Goal: Task Accomplishment & Management: Manage account settings

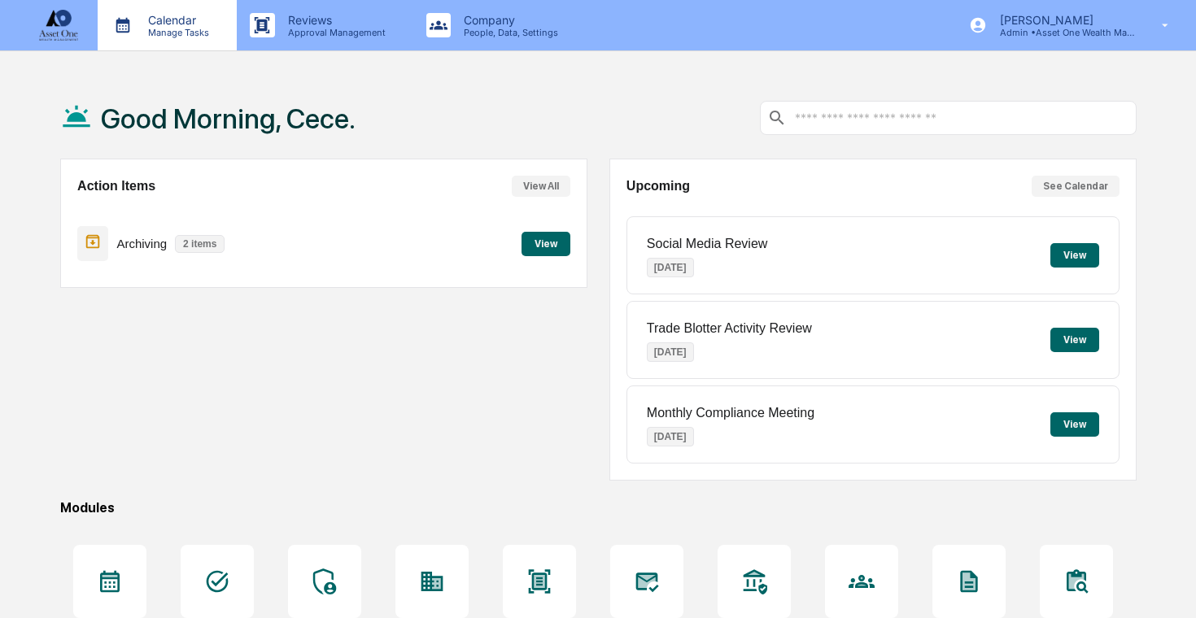
click at [205, 20] on p "Calendar" at bounding box center [176, 20] width 82 height 14
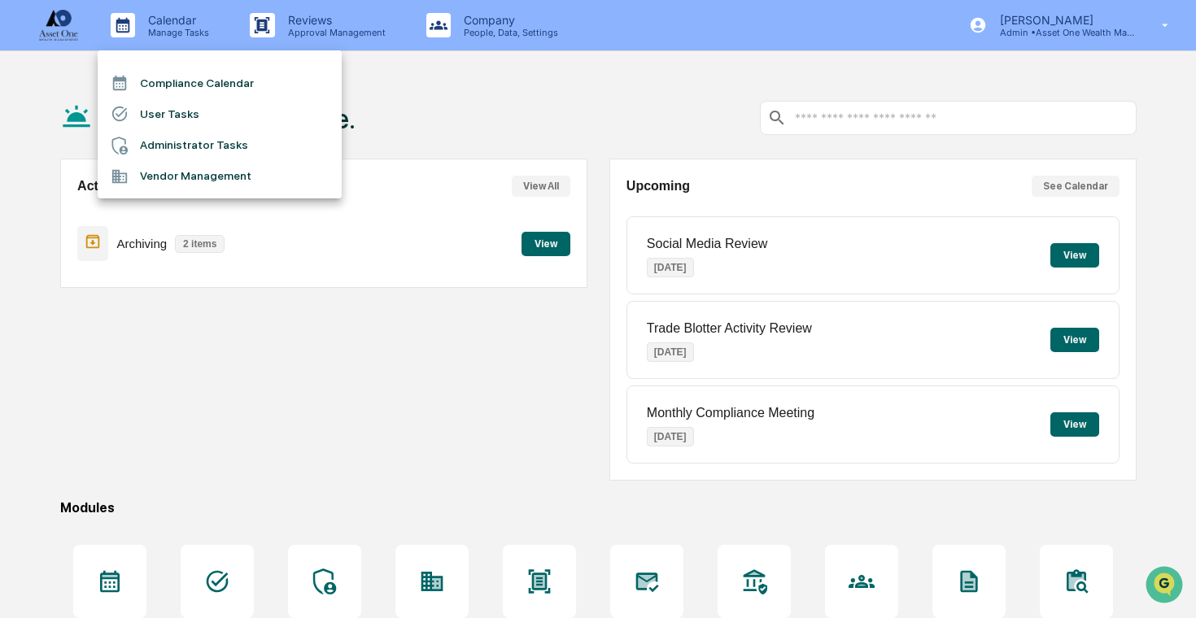
click at [242, 149] on li "Administrator Tasks" at bounding box center [220, 145] width 244 height 31
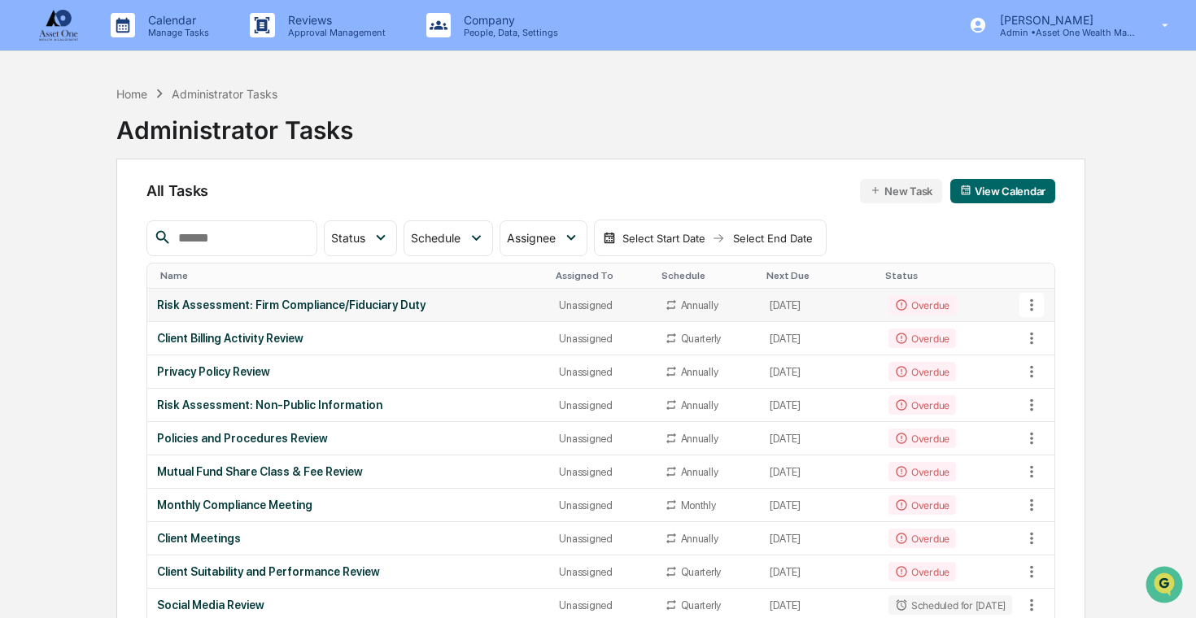
click at [970, 311] on td "Overdue" at bounding box center [949, 305] width 143 height 33
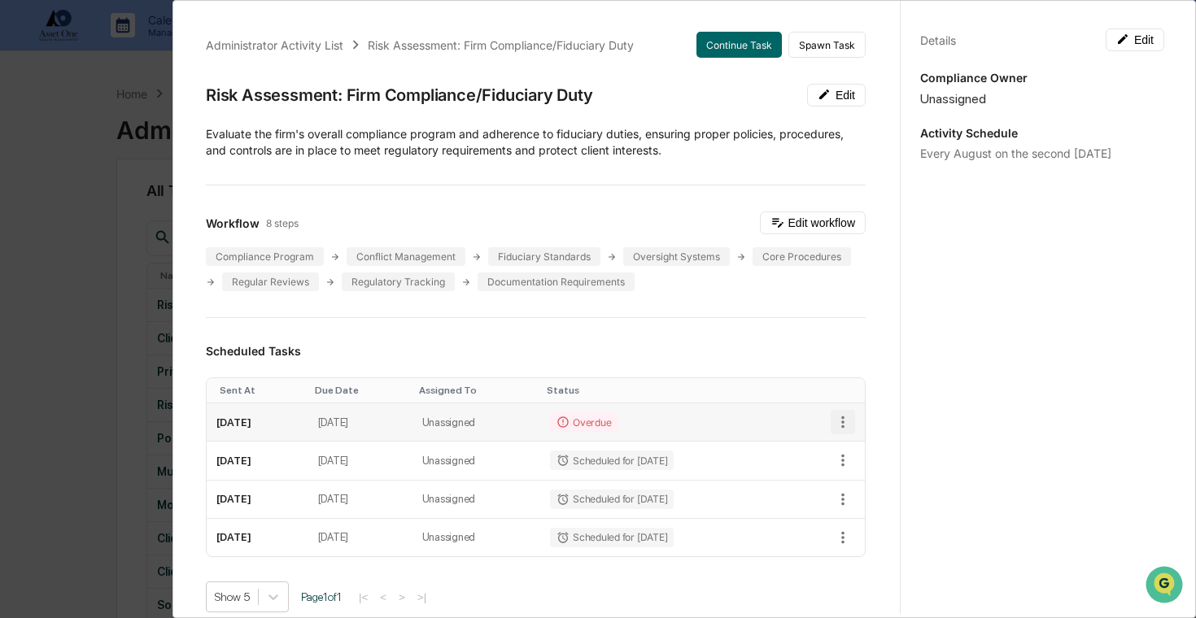
click at [842, 418] on icon "button" at bounding box center [842, 422] width 3 height 12
click at [856, 476] on img at bounding box center [850, 479] width 13 height 13
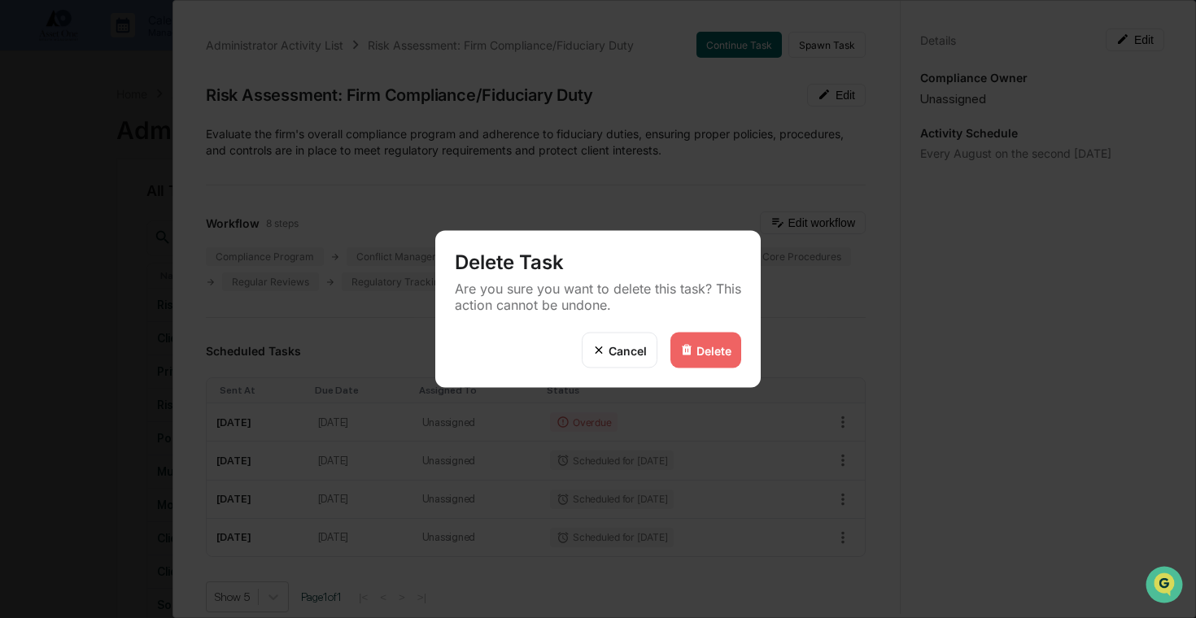
click at [708, 350] on div "Delete" at bounding box center [713, 350] width 35 height 14
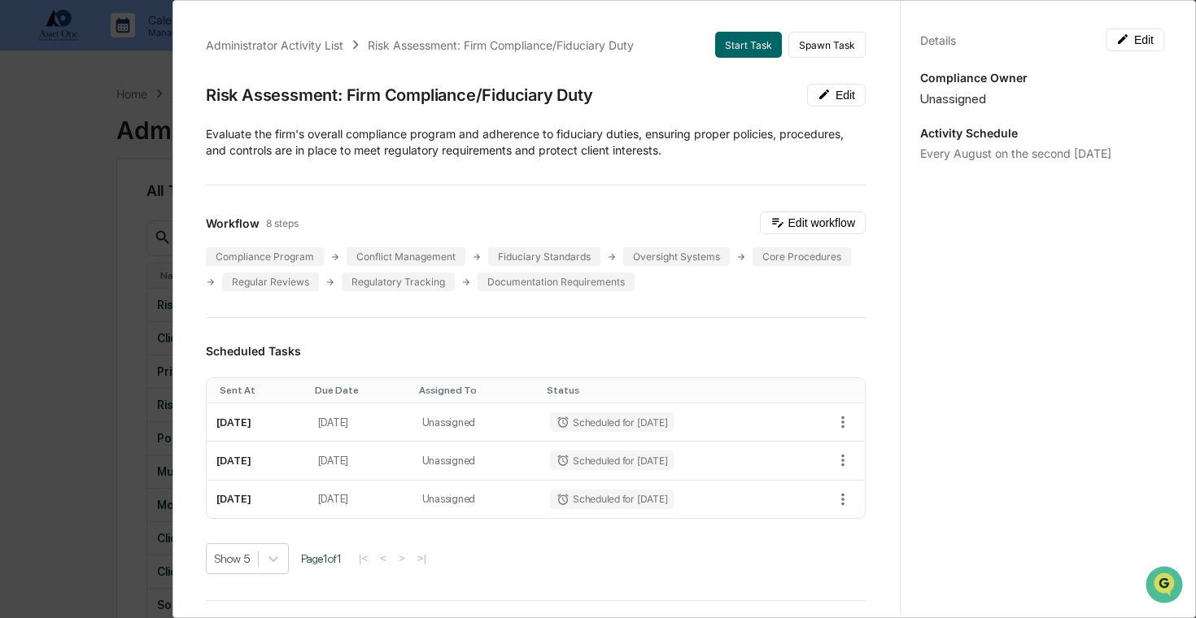
click at [101, 271] on div "Administrator Activity List Risk Assessment: Firm Compliance/Fiduciary Duty Sta…" at bounding box center [598, 309] width 1196 height 618
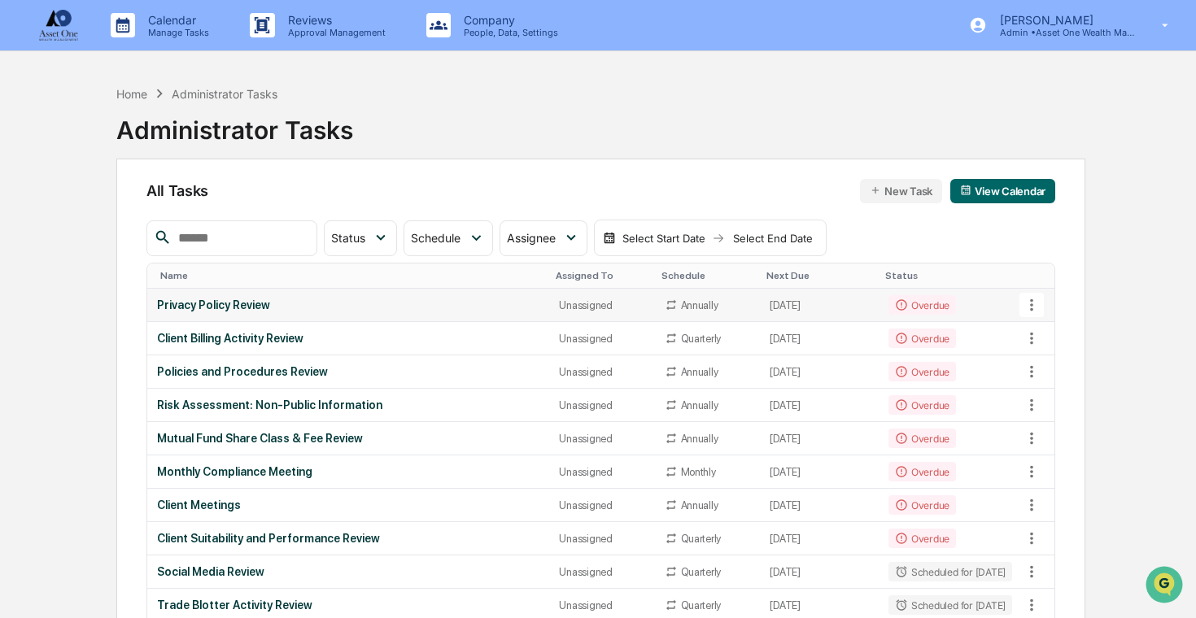
click at [508, 319] on td "Privacy Policy Review" at bounding box center [348, 305] width 403 height 33
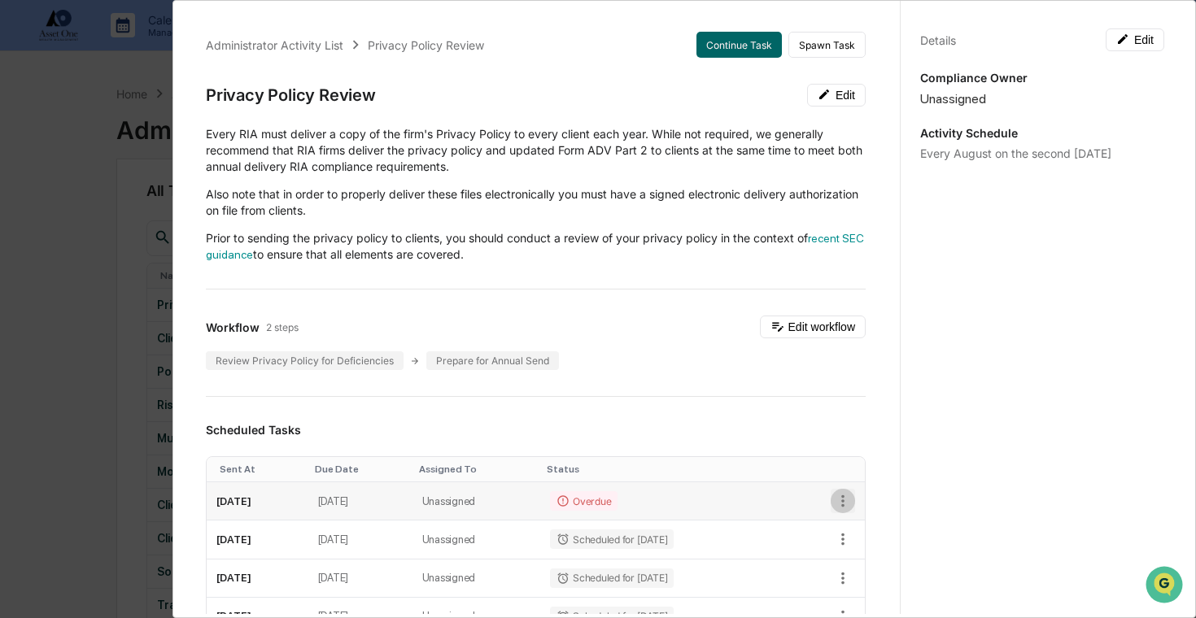
click at [839, 499] on icon "button" at bounding box center [843, 501] width 18 height 18
click at [853, 554] on img at bounding box center [850, 559] width 13 height 13
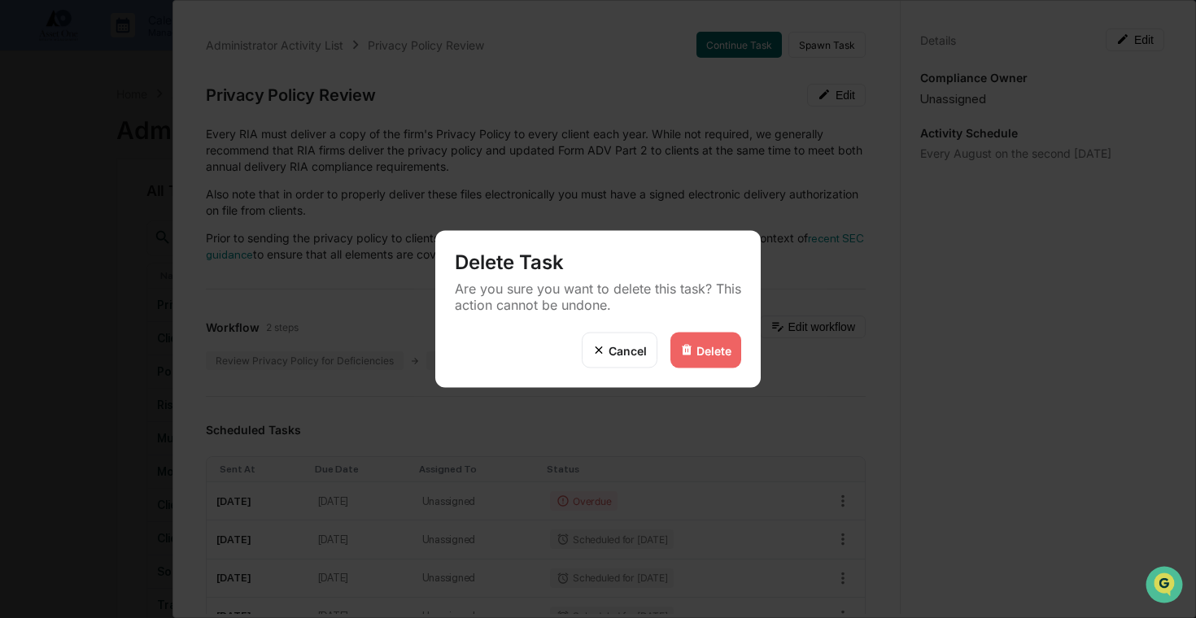
click at [732, 352] on div "Delete" at bounding box center [705, 351] width 71 height 36
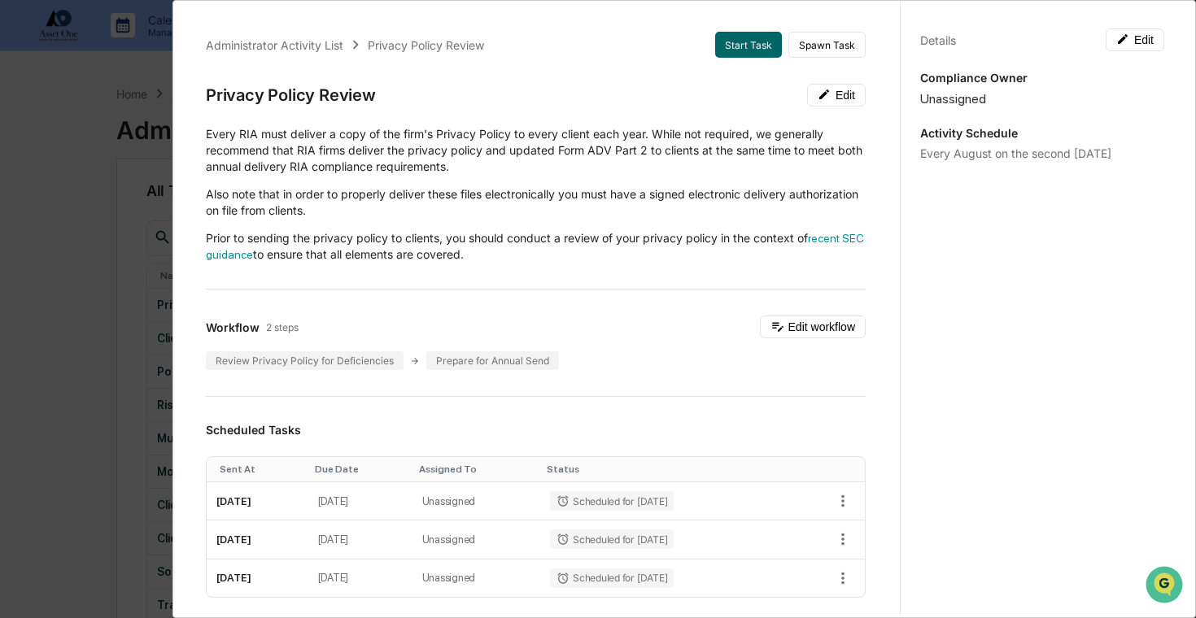
click at [39, 344] on div "Administrator Activity List Privacy Policy Review Start Task Spawn Task Privacy…" at bounding box center [598, 309] width 1196 height 618
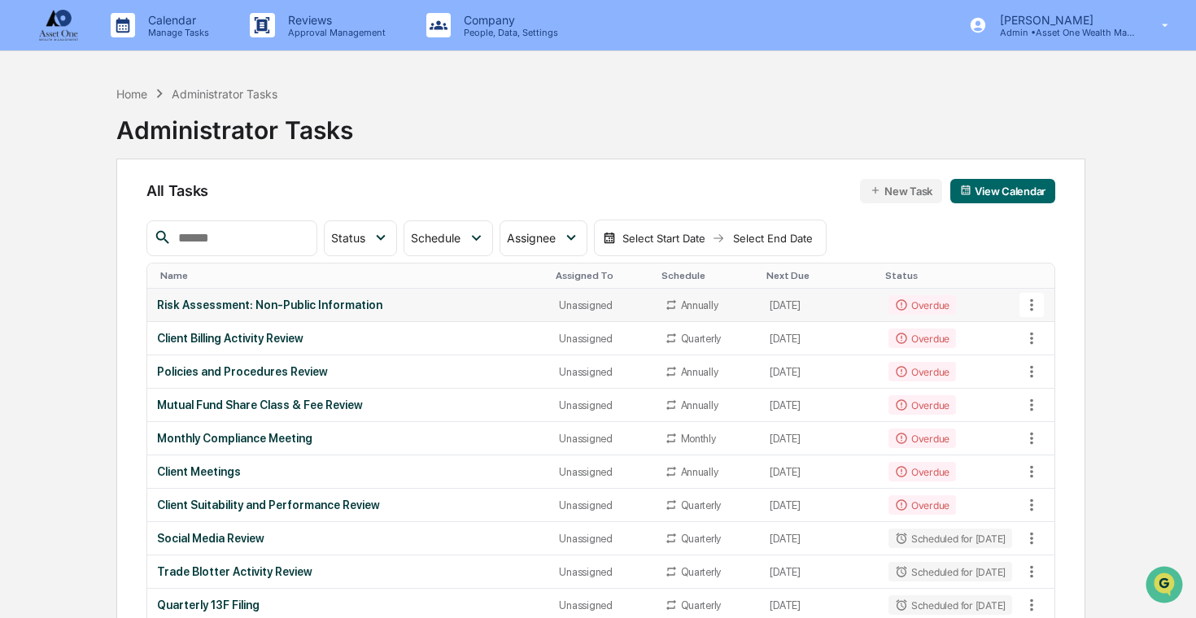
click at [260, 313] on td "Risk Assessment: Non-Public Information" at bounding box center [348, 305] width 403 height 33
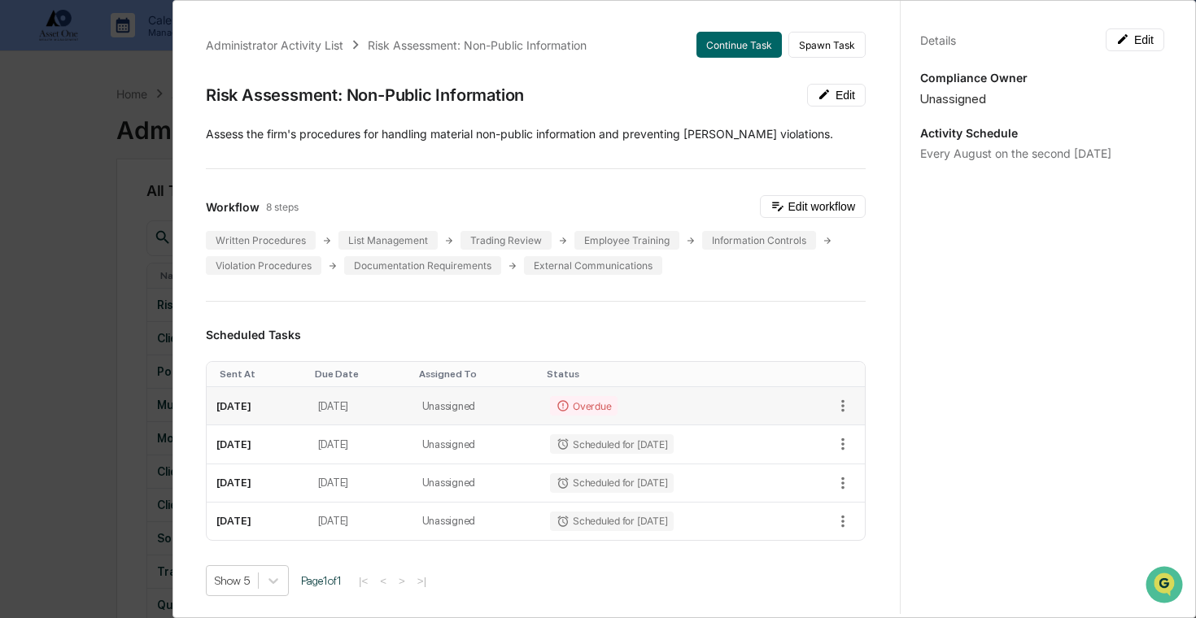
click at [695, 398] on td "Overdue" at bounding box center [664, 406] width 248 height 38
click at [848, 401] on icon "button" at bounding box center [843, 406] width 18 height 18
click at [851, 459] on img at bounding box center [850, 463] width 13 height 13
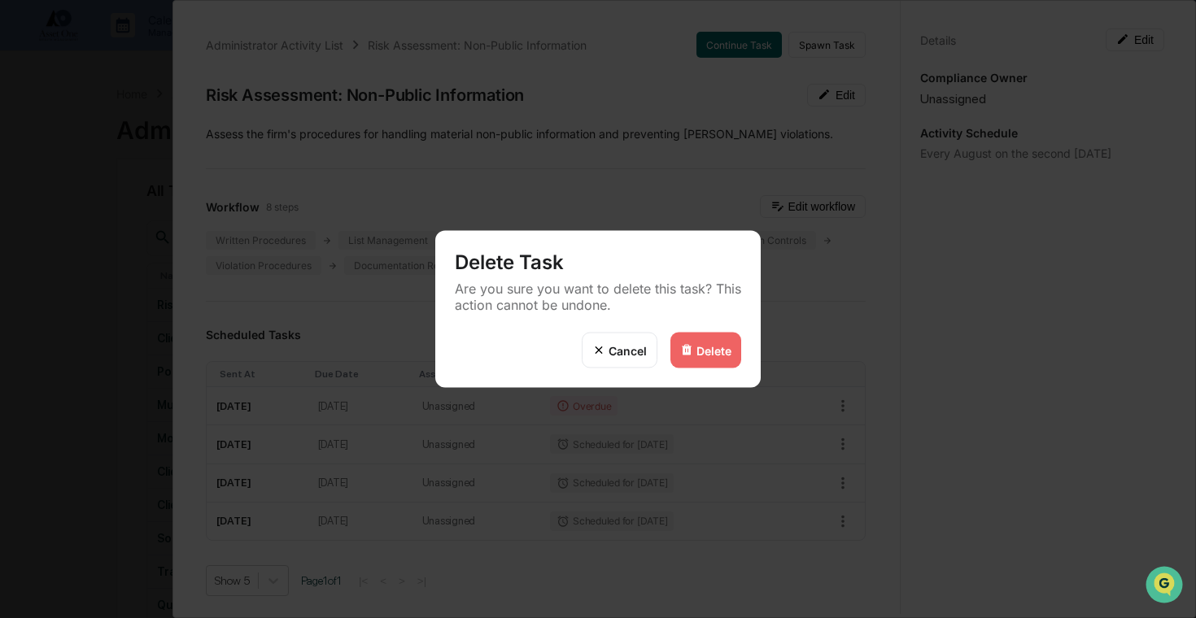
click at [713, 355] on div "Delete" at bounding box center [713, 350] width 35 height 14
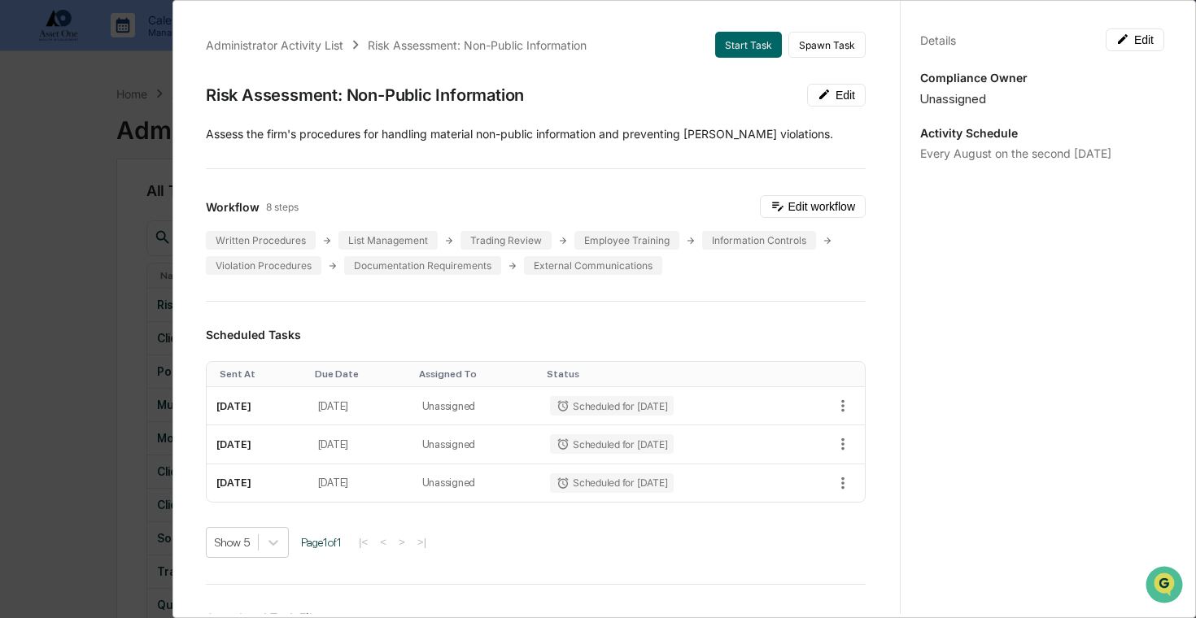
click at [58, 298] on div "Administrator Activity List Risk Assessment: Non-Public Information Start Task …" at bounding box center [598, 309] width 1196 height 618
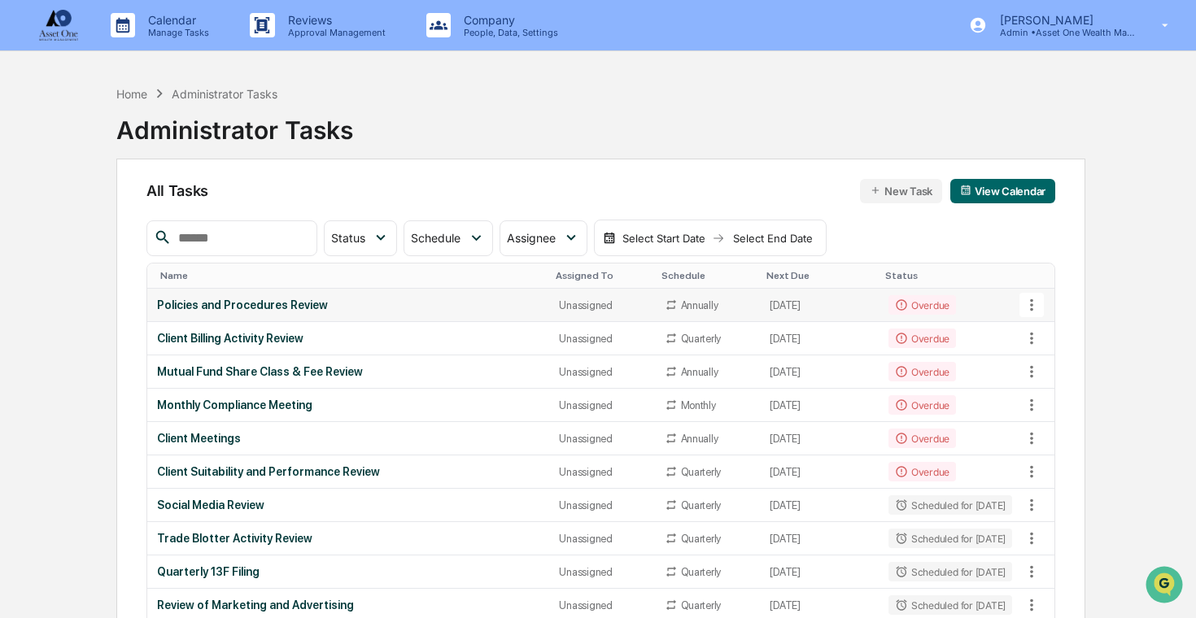
click at [236, 309] on div "Policies and Procedures Review" at bounding box center [348, 305] width 383 height 13
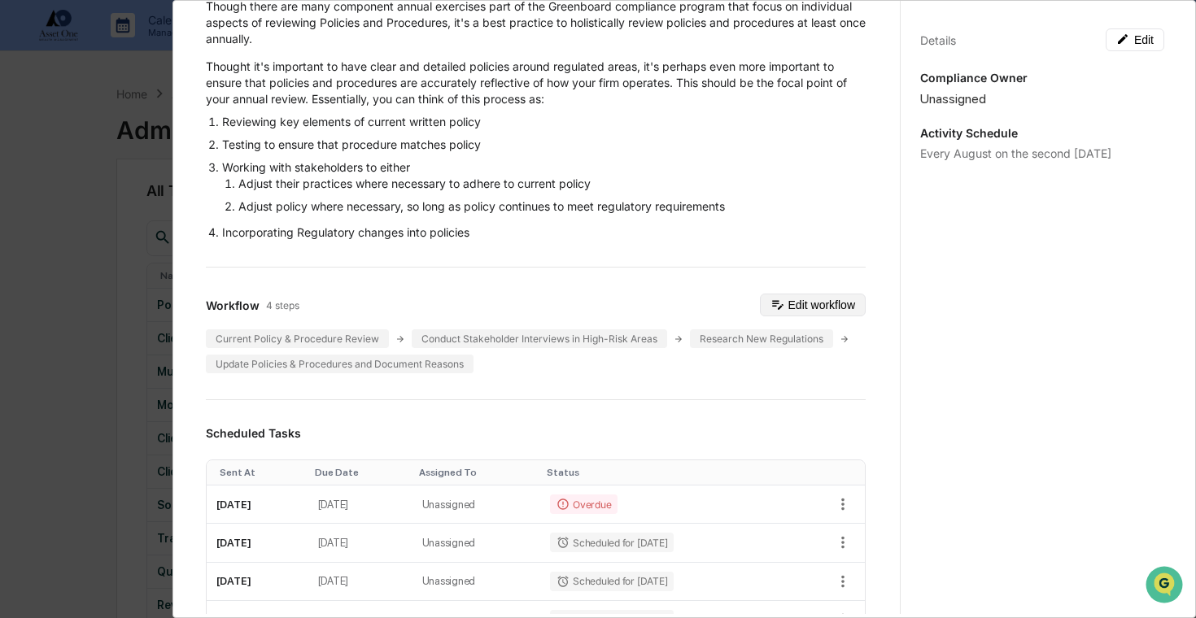
scroll to position [145, 0]
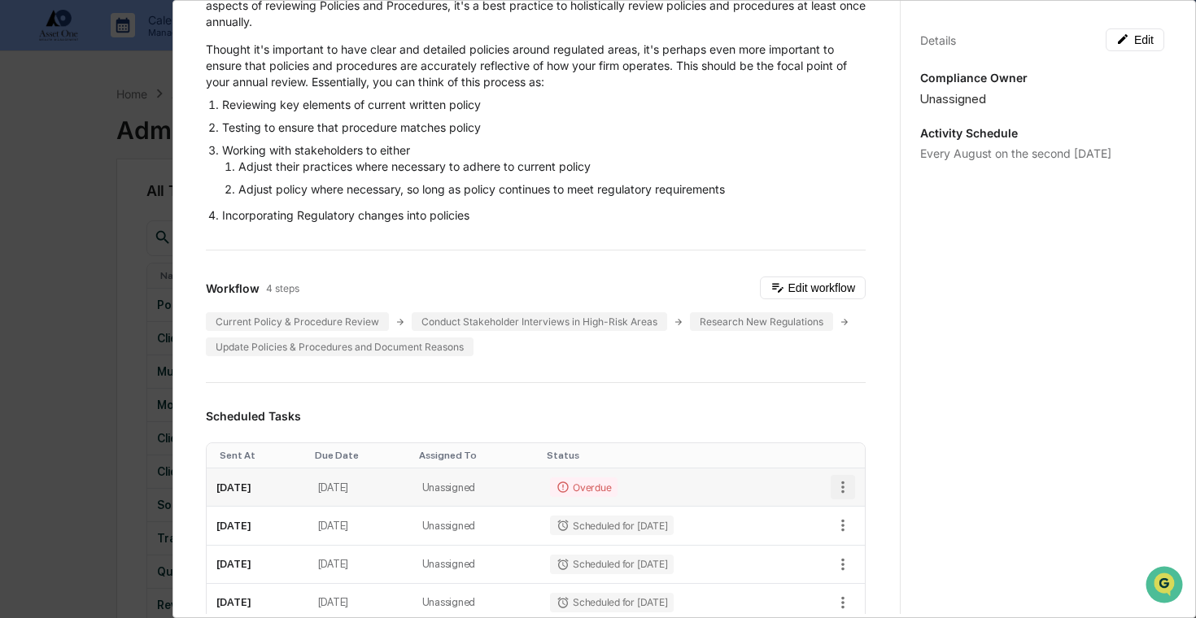
click at [837, 484] on icon "button" at bounding box center [843, 487] width 18 height 18
click at [878, 541] on li "Delete task" at bounding box center [898, 545] width 134 height 30
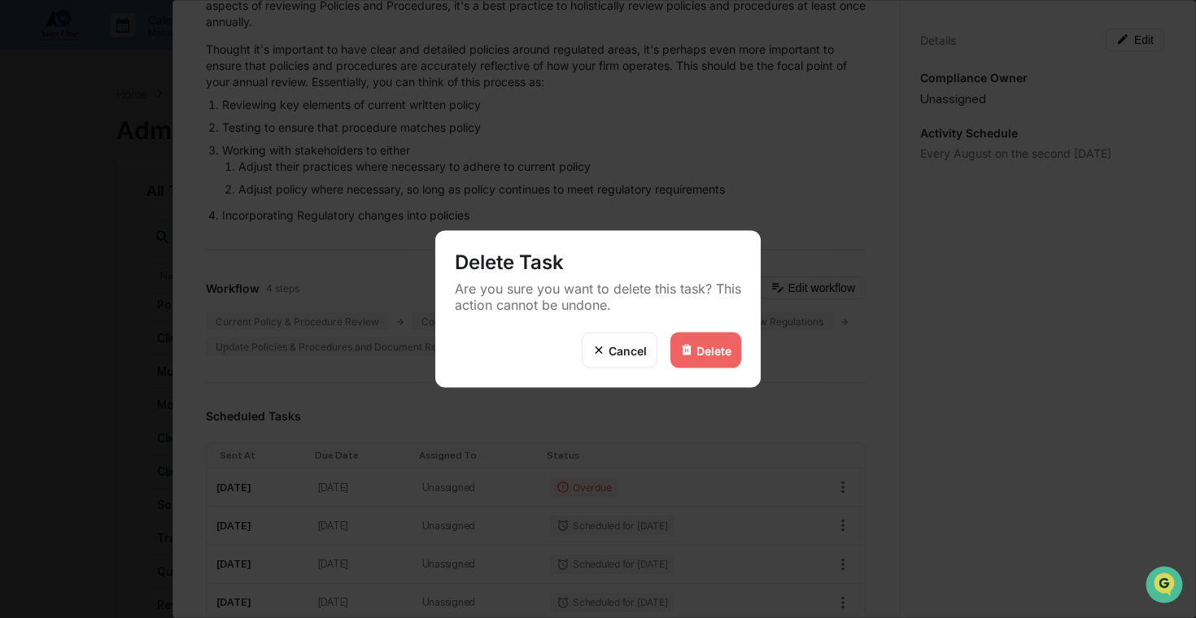
click at [712, 352] on div "Delete" at bounding box center [713, 350] width 35 height 14
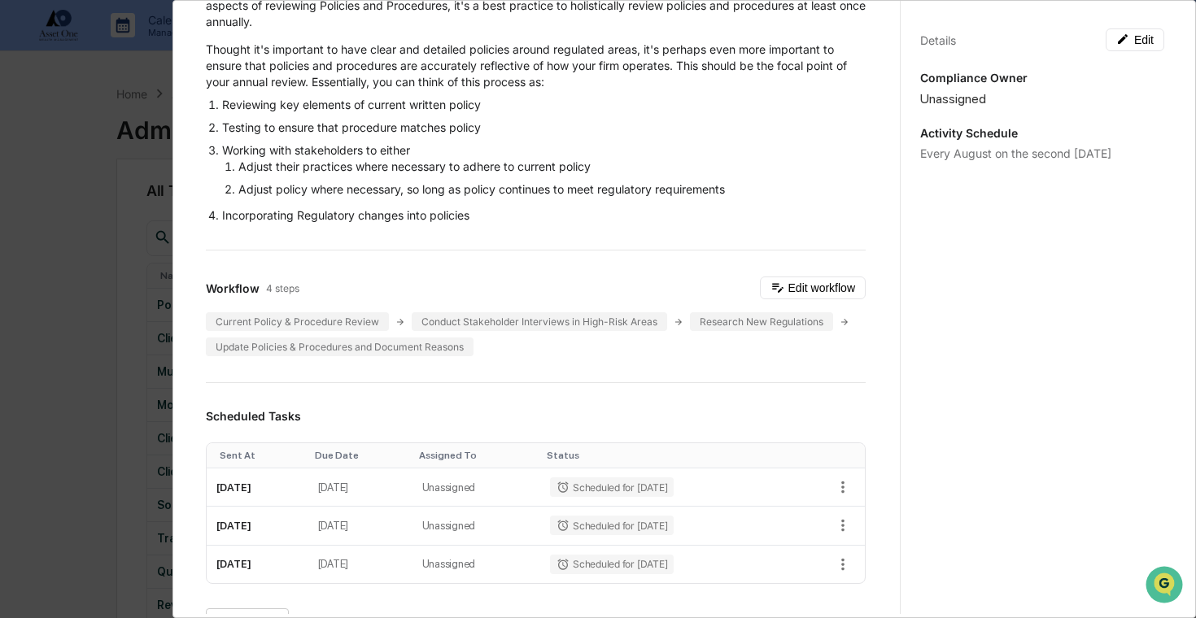
click at [117, 286] on div "Administrator Activity List Policies and Procedures Review Start Task Spawn Tas…" at bounding box center [598, 309] width 1196 height 618
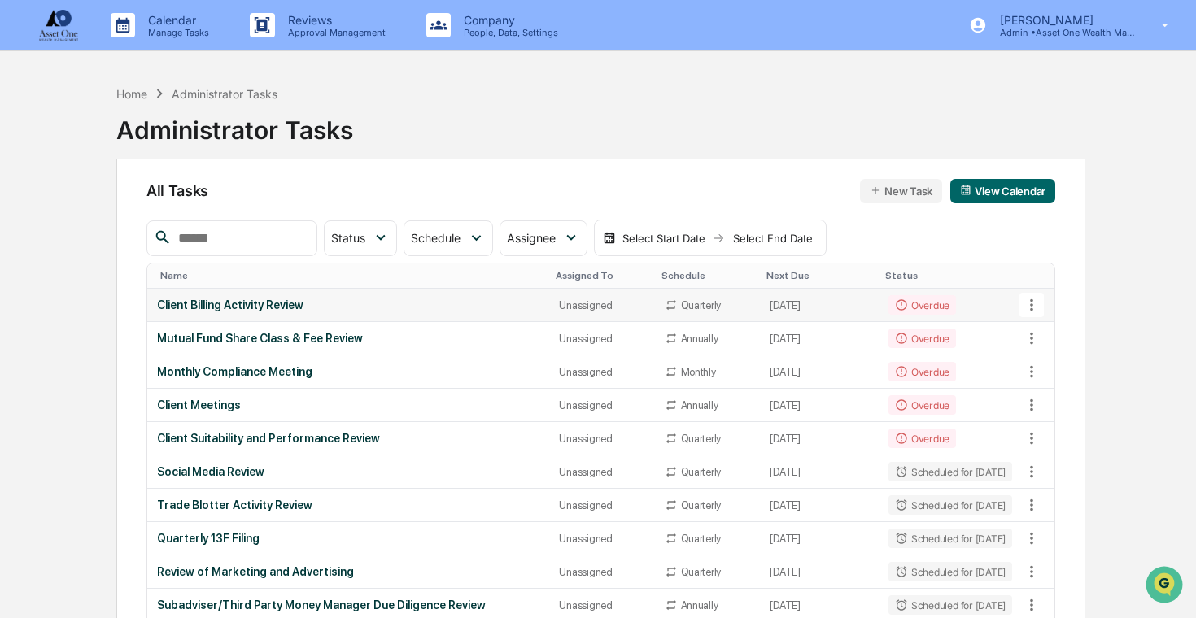
click at [254, 307] on div "Client Billing Activity Review" at bounding box center [348, 305] width 383 height 13
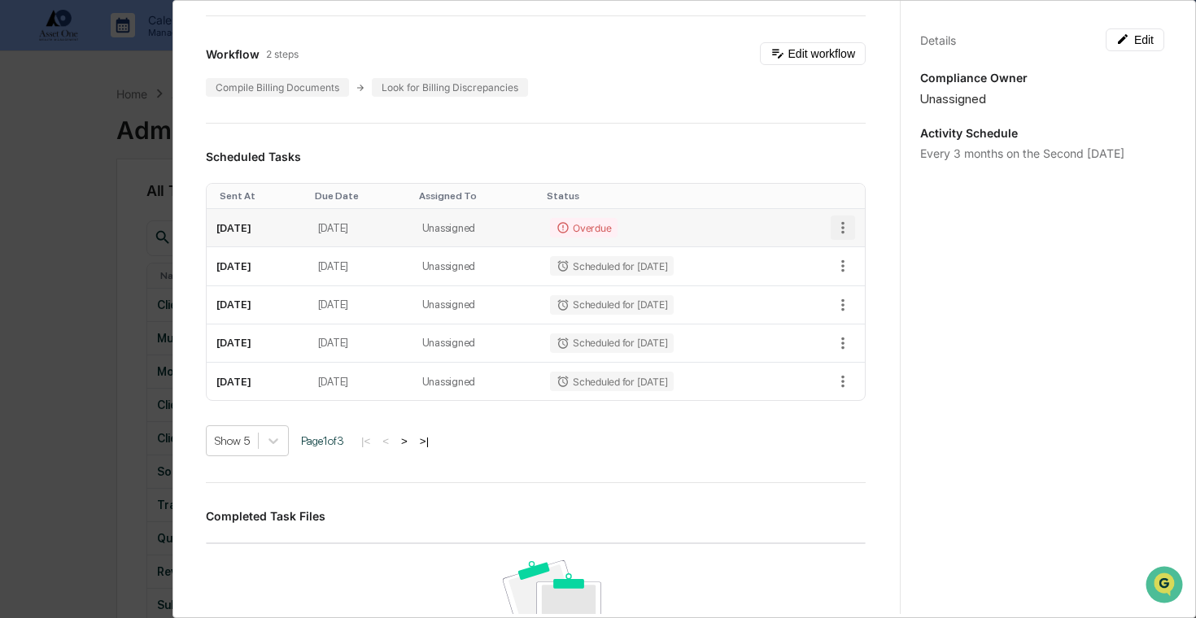
scroll to position [194, 0]
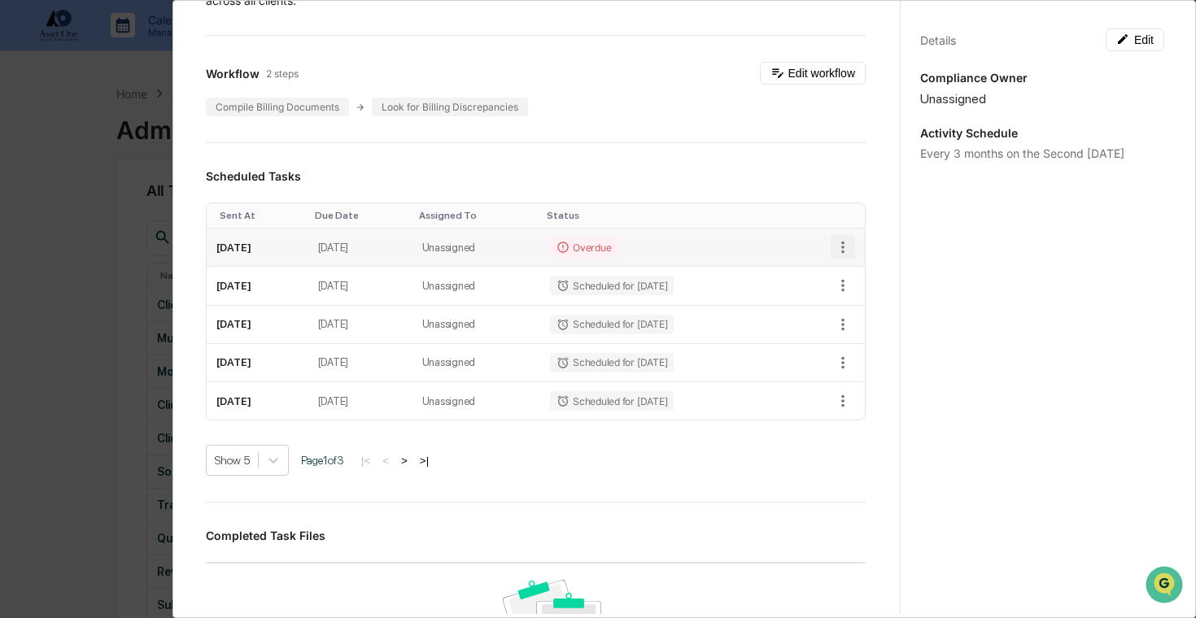
click at [839, 251] on icon "button" at bounding box center [843, 247] width 18 height 18
click at [846, 300] on img at bounding box center [850, 305] width 13 height 13
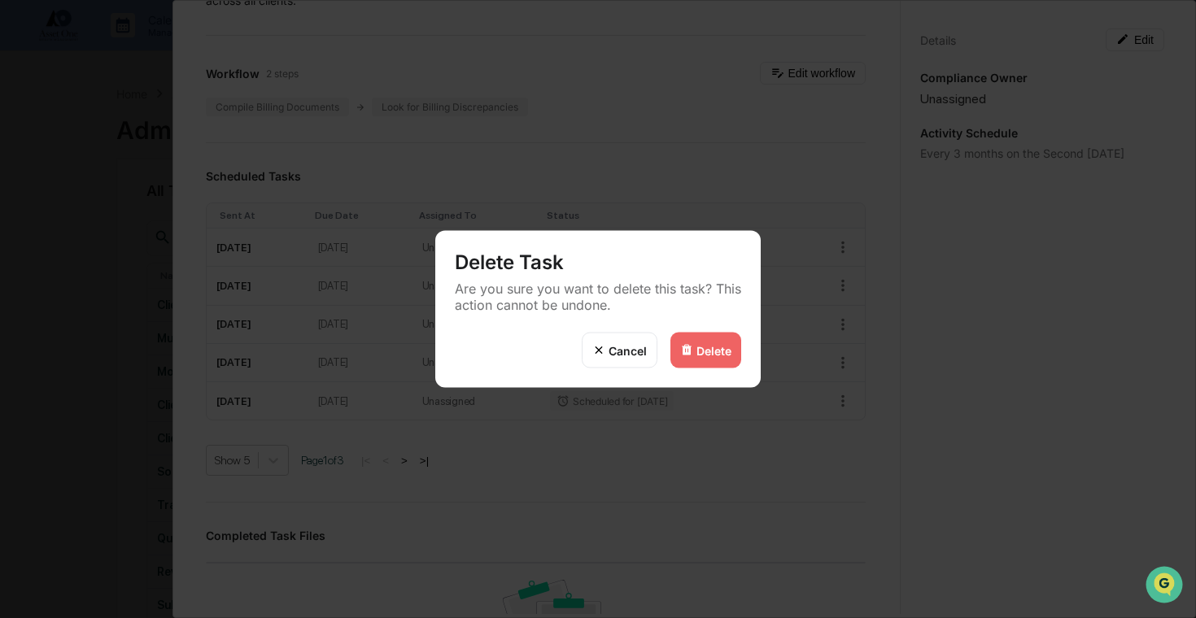
click at [713, 348] on div "Delete" at bounding box center [713, 350] width 35 height 14
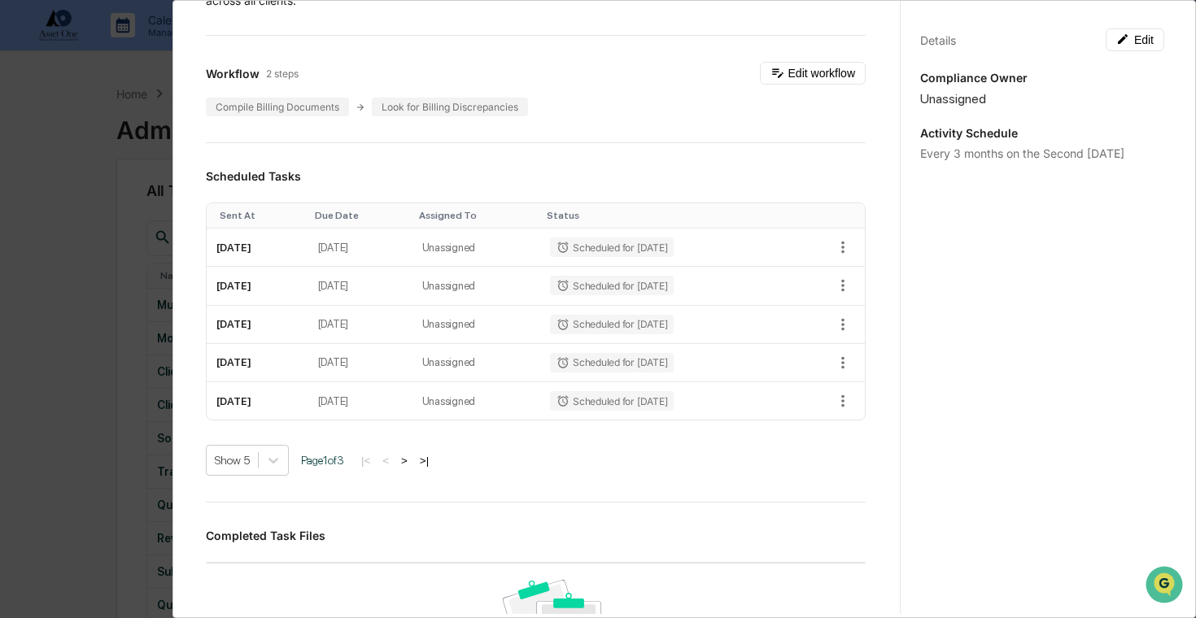
click at [159, 303] on div "Administrator Activity List Client Billing Activity Review Start Task Spawn Tas…" at bounding box center [598, 309] width 1196 height 618
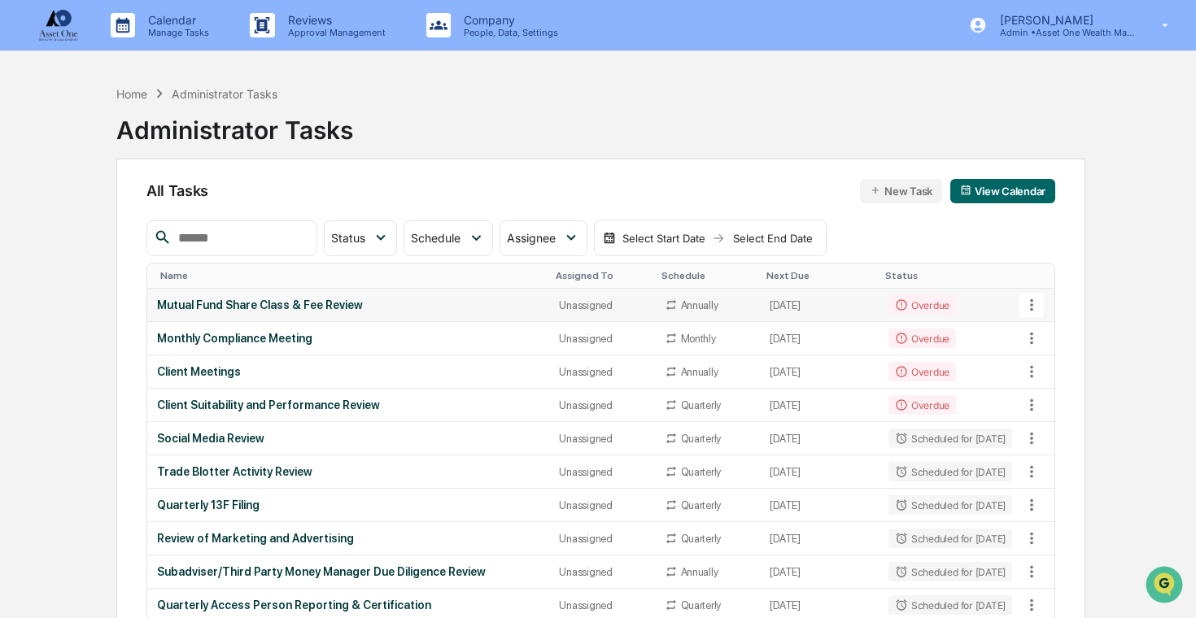
click at [346, 307] on div "Mutual Fund Share Class & Fee Review" at bounding box center [348, 305] width 383 height 13
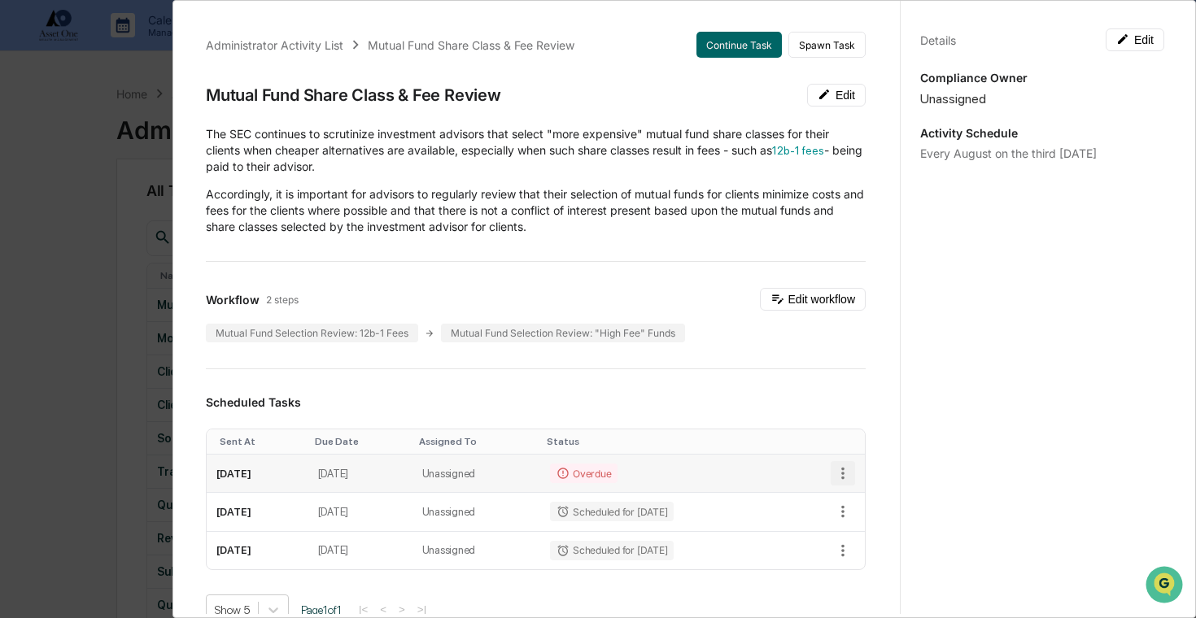
click at [837, 465] on icon "button" at bounding box center [843, 473] width 18 height 18
click at [869, 532] on li "Delete task" at bounding box center [898, 531] width 134 height 30
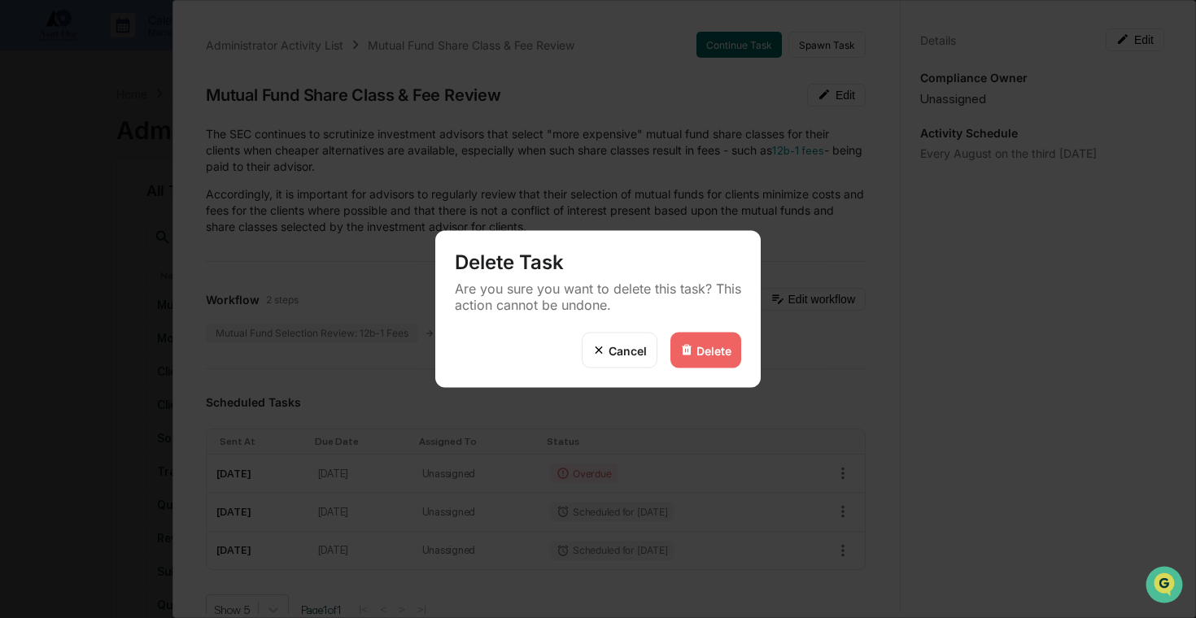
click at [705, 351] on div "Delete" at bounding box center [713, 350] width 35 height 14
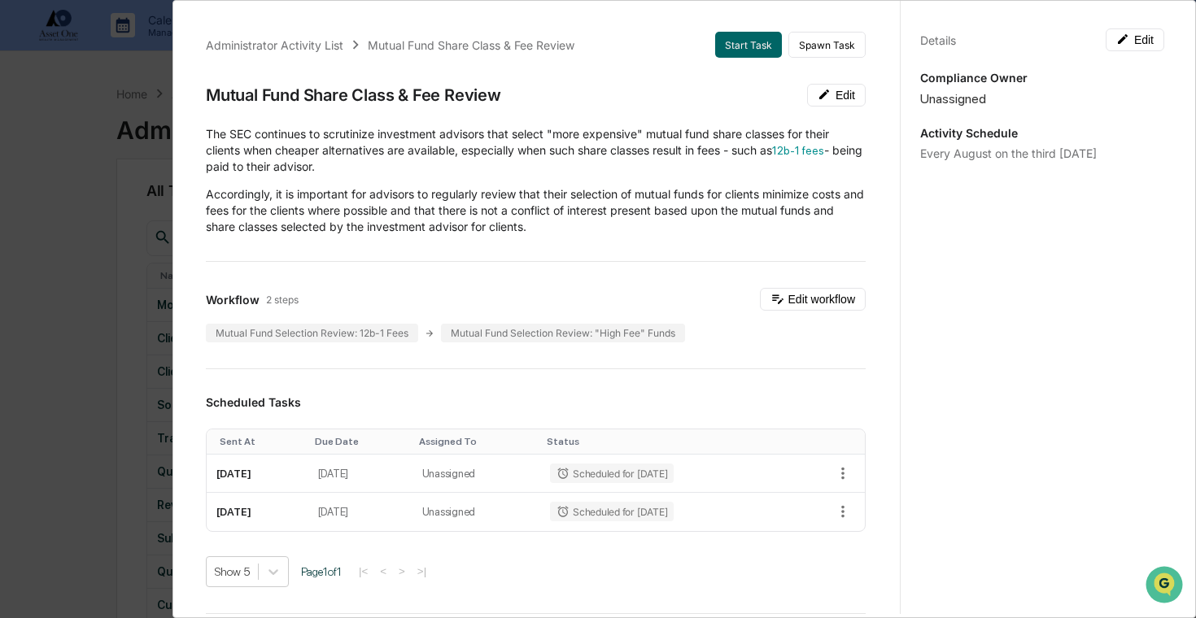
click at [71, 305] on div "Administrator Activity List Mutual Fund Share Class & Fee Review Start Task Spa…" at bounding box center [598, 309] width 1196 height 618
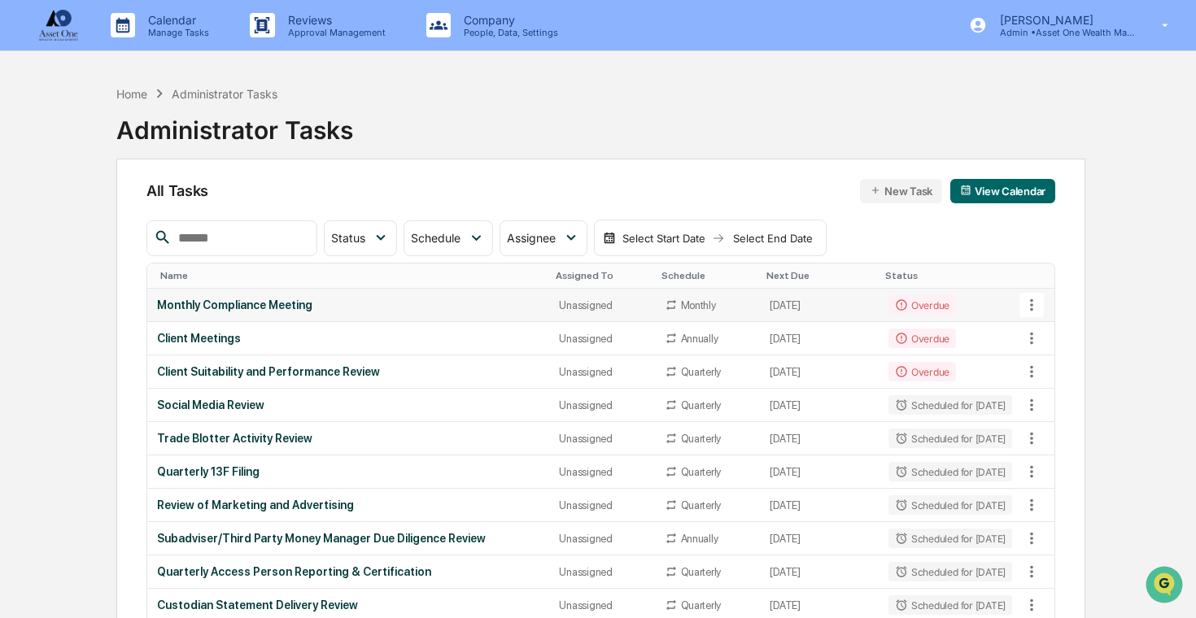
click at [404, 303] on div "Monthly Compliance Meeting" at bounding box center [348, 305] width 383 height 13
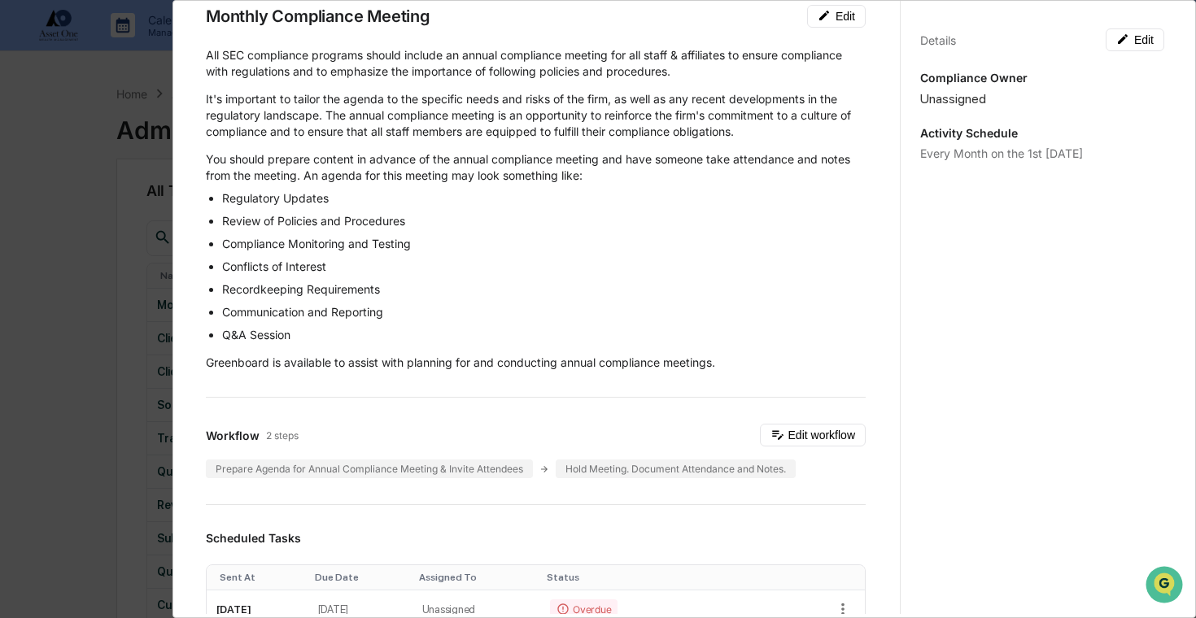
scroll to position [103, 0]
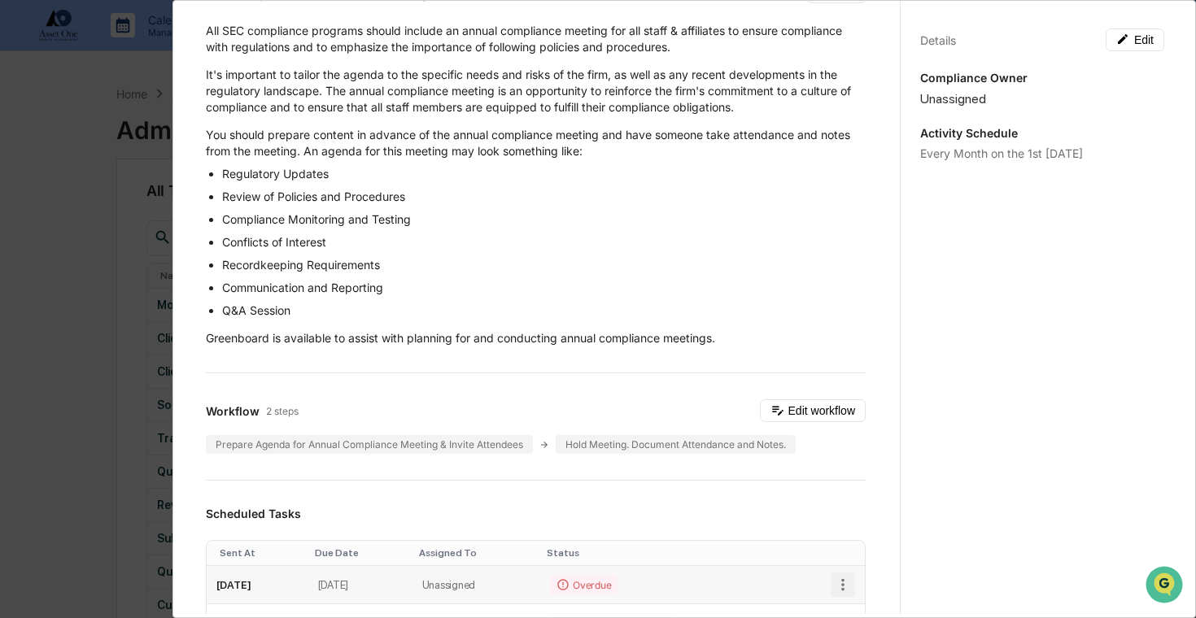
click at [840, 577] on icon "button" at bounding box center [843, 585] width 18 height 18
click at [874, 586] on li "Delete task" at bounding box center [898, 589] width 134 height 30
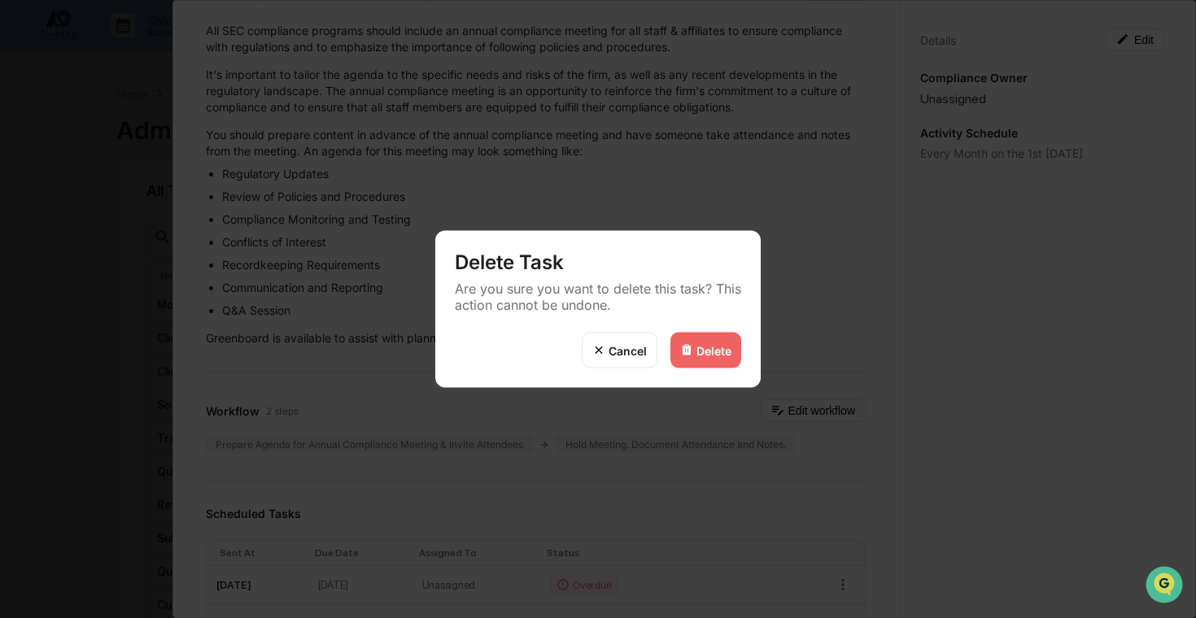
click at [730, 342] on div "Delete" at bounding box center [705, 351] width 71 height 36
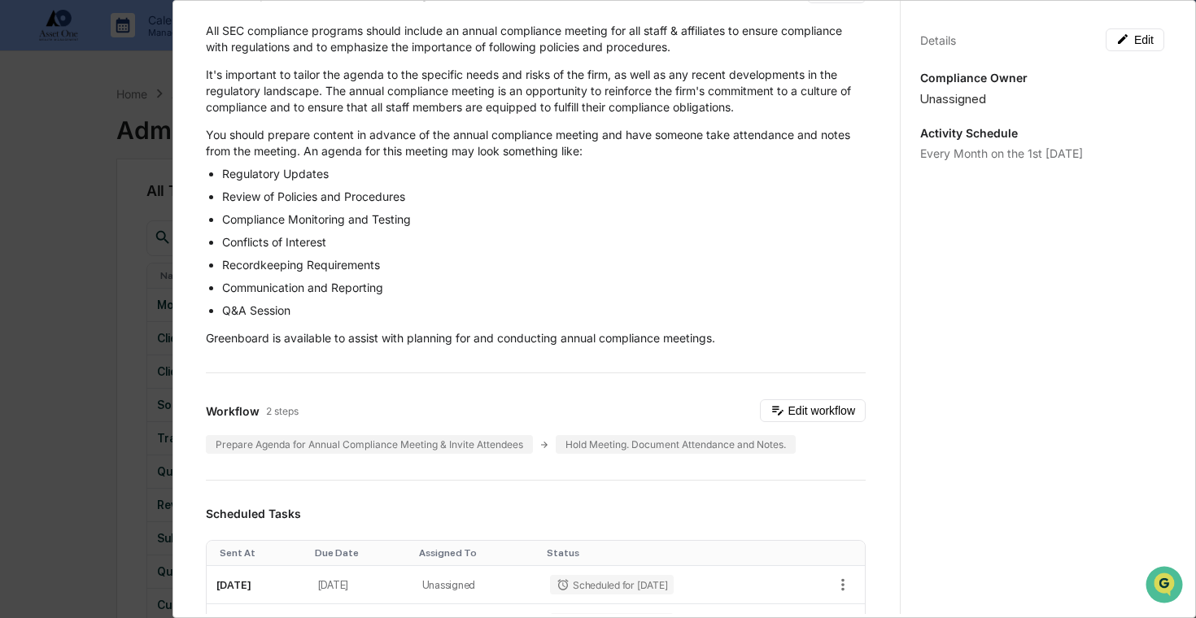
click at [67, 290] on div "Administrator Activity List Monthly Compliance Meeting Start Task Spawn Task Mo…" at bounding box center [598, 309] width 1196 height 618
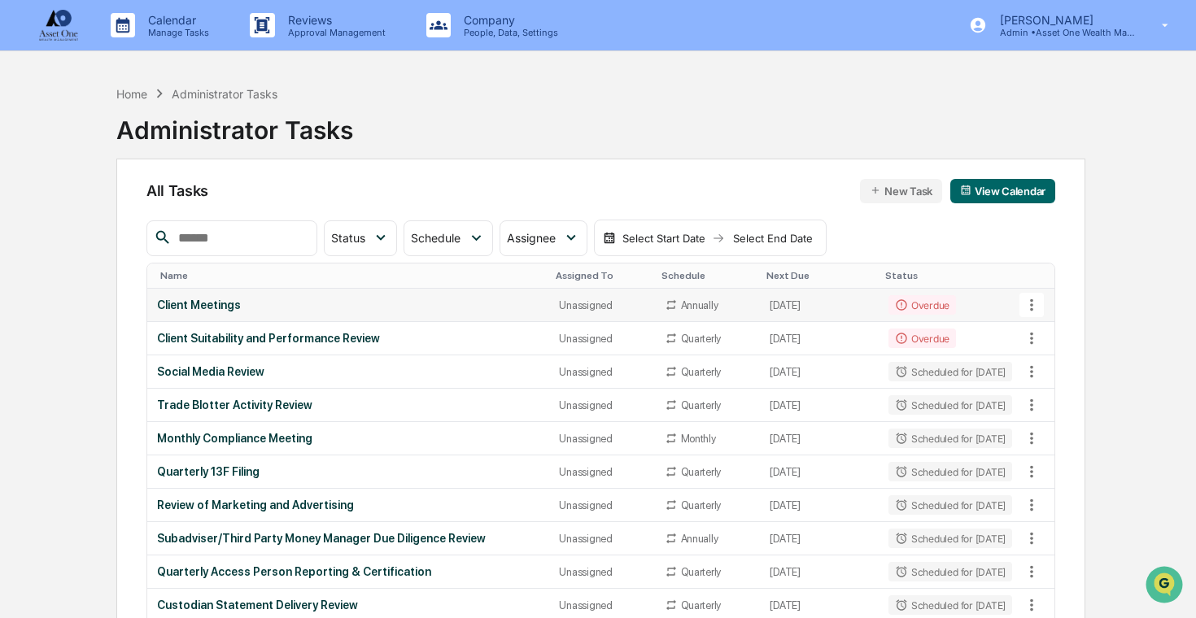
click at [296, 304] on div "Client Meetings" at bounding box center [348, 305] width 383 height 13
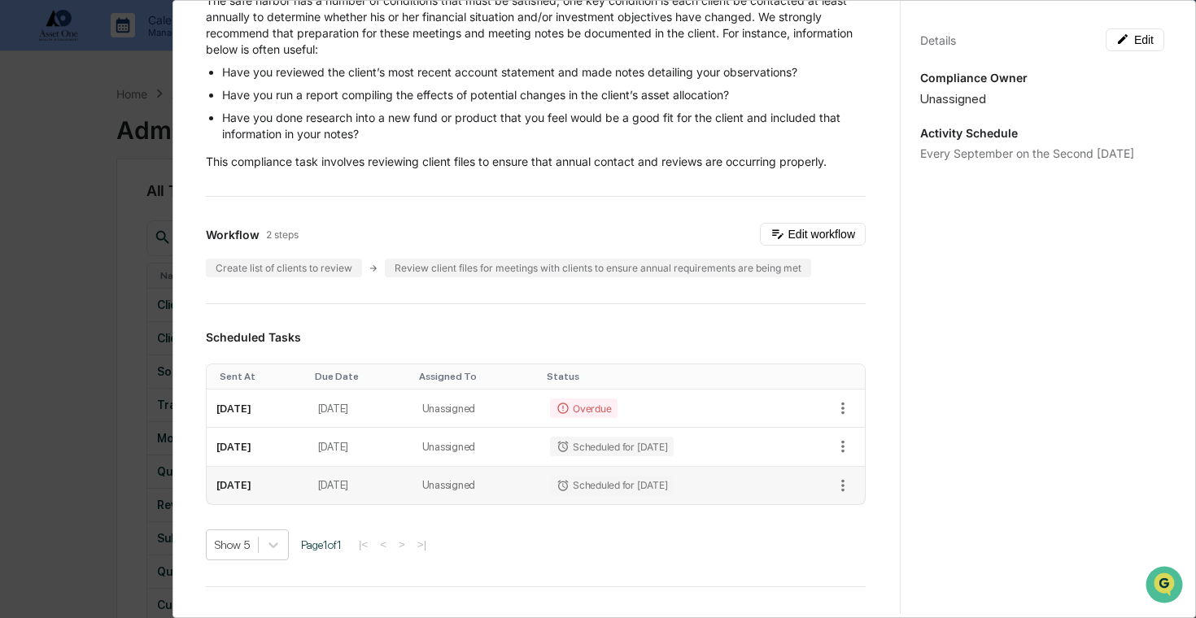
scroll to position [199, 0]
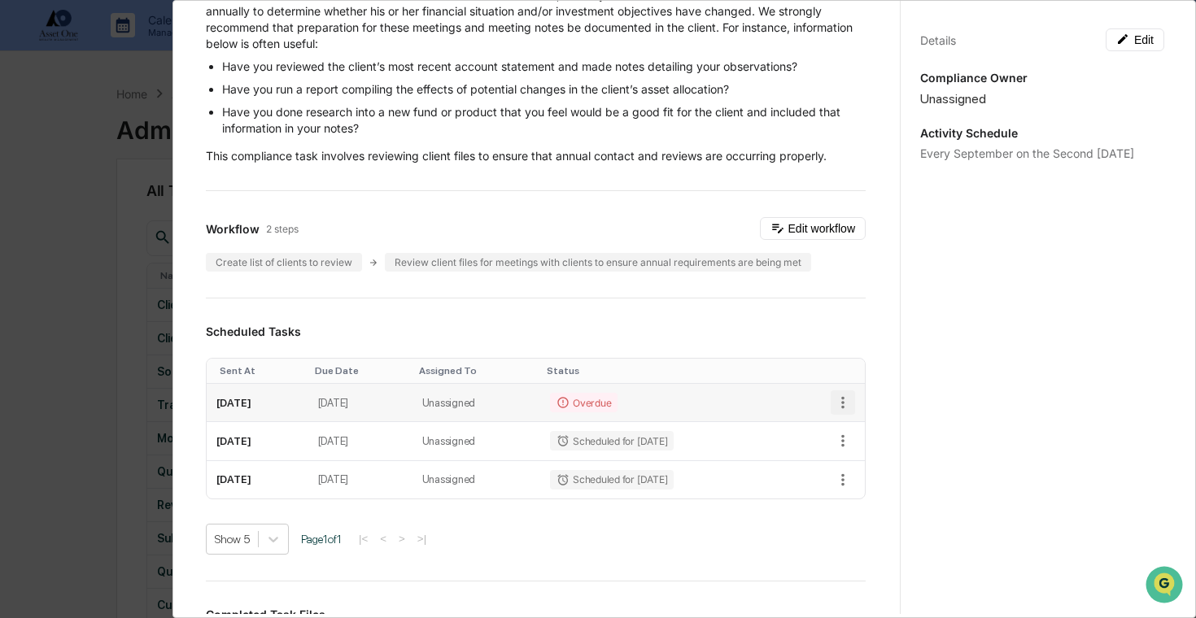
click at [843, 403] on icon "button" at bounding box center [842, 403] width 3 height 12
click at [873, 466] on li "Delete task" at bounding box center [898, 461] width 134 height 30
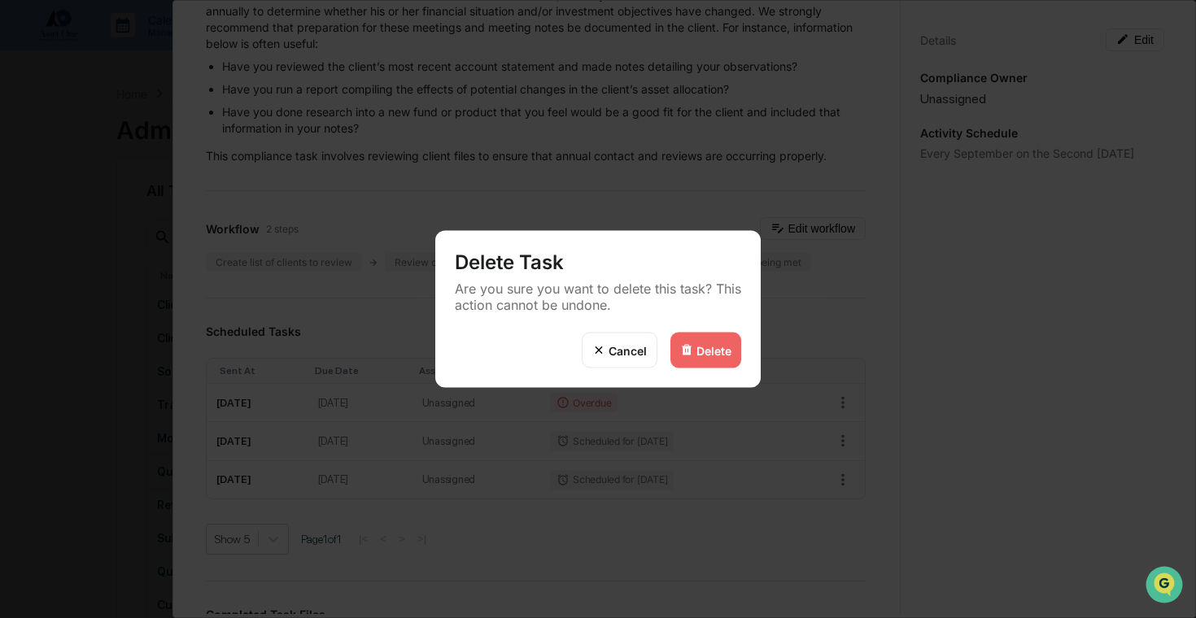
click at [726, 346] on div "Delete" at bounding box center [713, 350] width 35 height 14
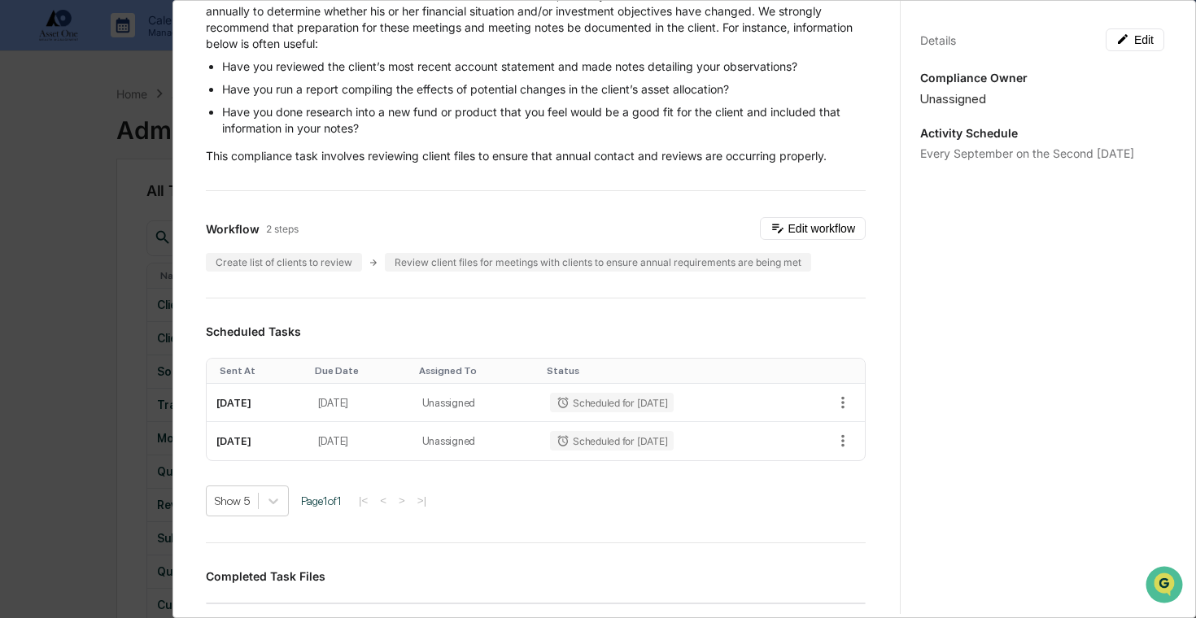
click at [117, 326] on div "Administrator Activity List Client Meetings Start Task Spawn Task Client Meetin…" at bounding box center [598, 309] width 1196 height 618
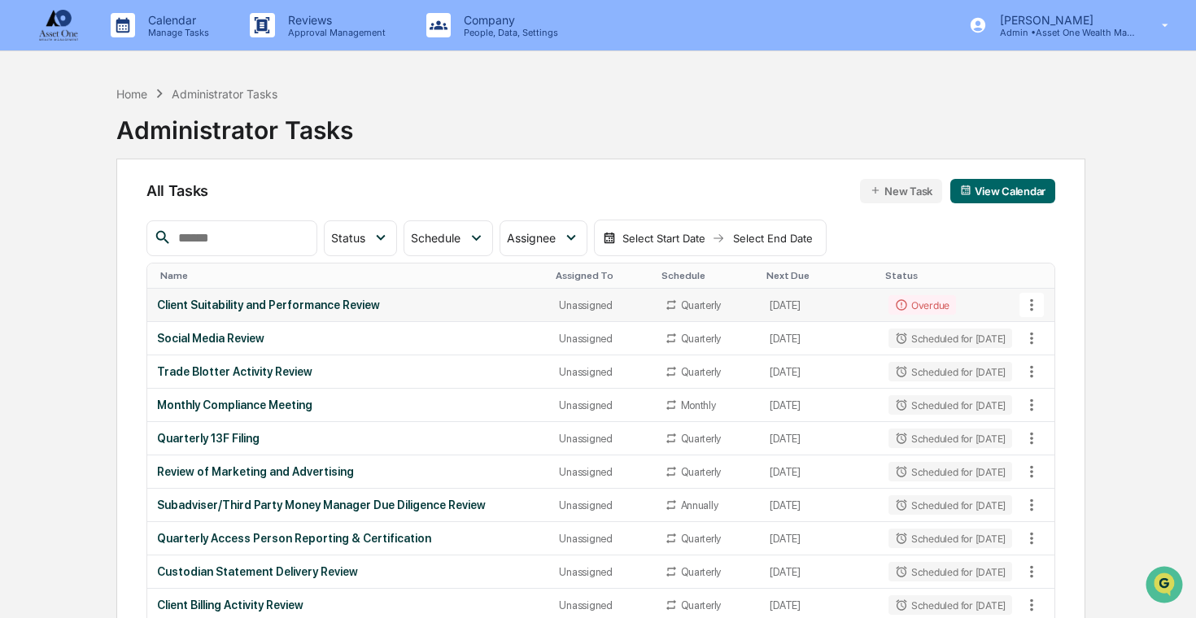
click at [267, 302] on div "Client Suitability and Performance Review" at bounding box center [348, 305] width 383 height 13
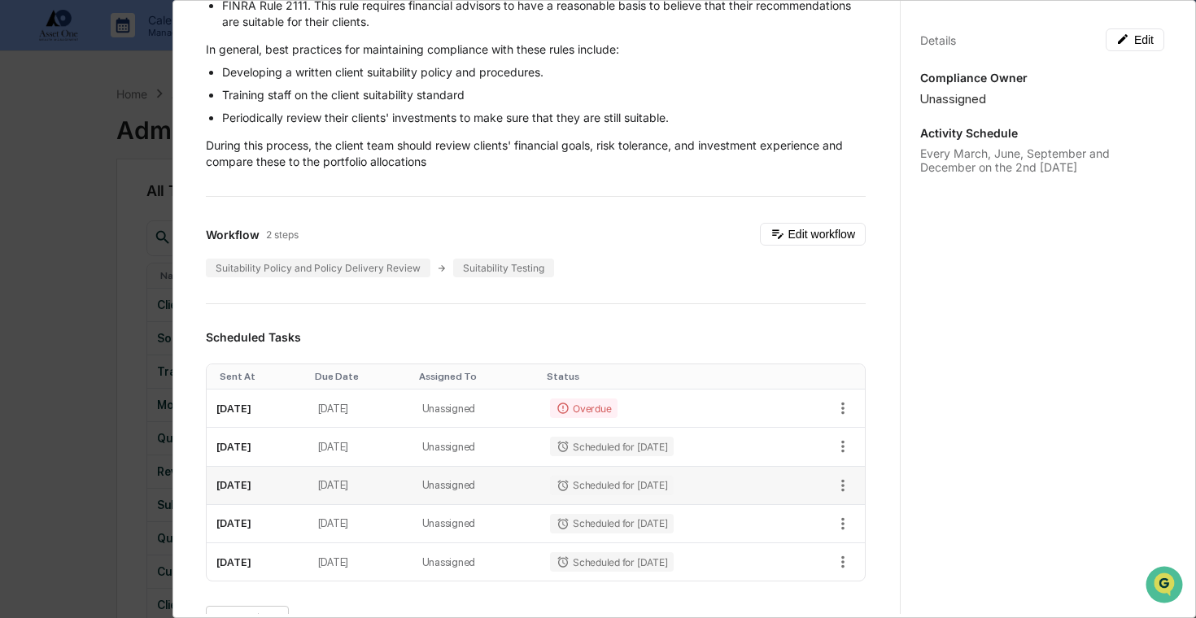
scroll to position [263, 0]
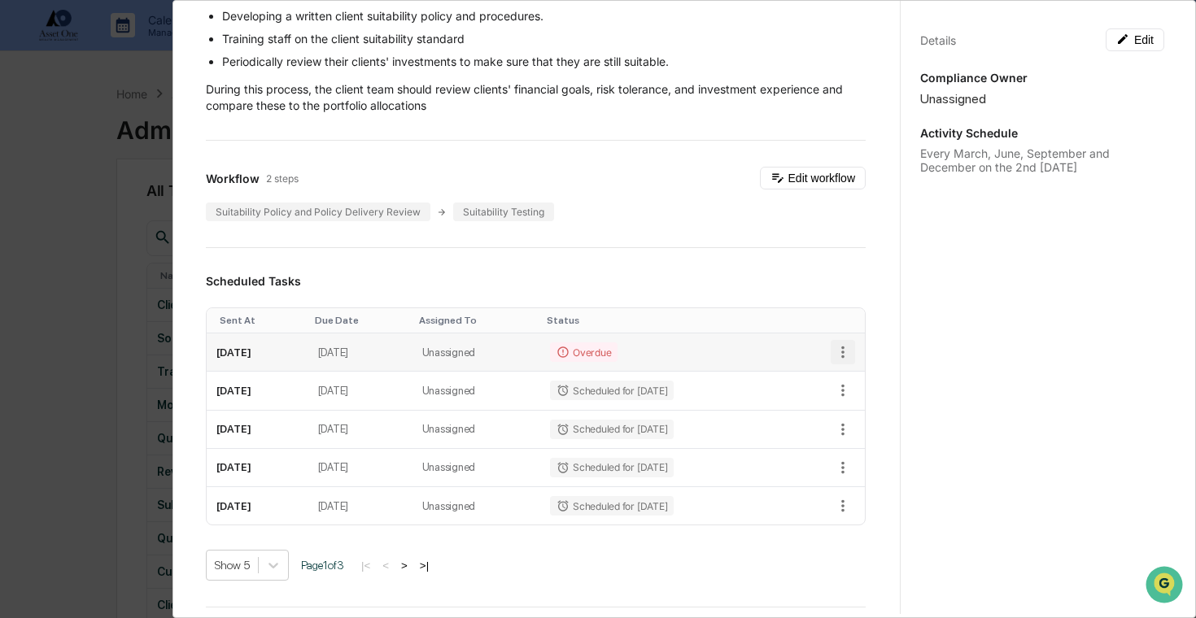
click at [852, 351] on button "button" at bounding box center [842, 352] width 24 height 24
click at [852, 407] on img at bounding box center [850, 410] width 13 height 13
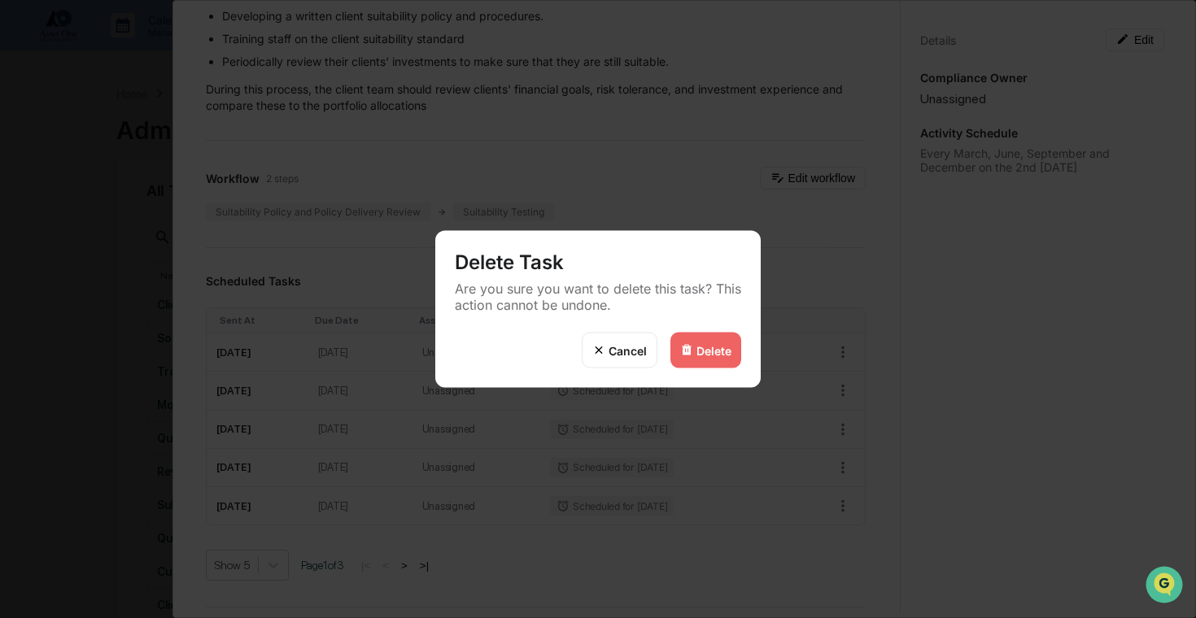
click at [698, 352] on div "Delete" at bounding box center [713, 350] width 35 height 14
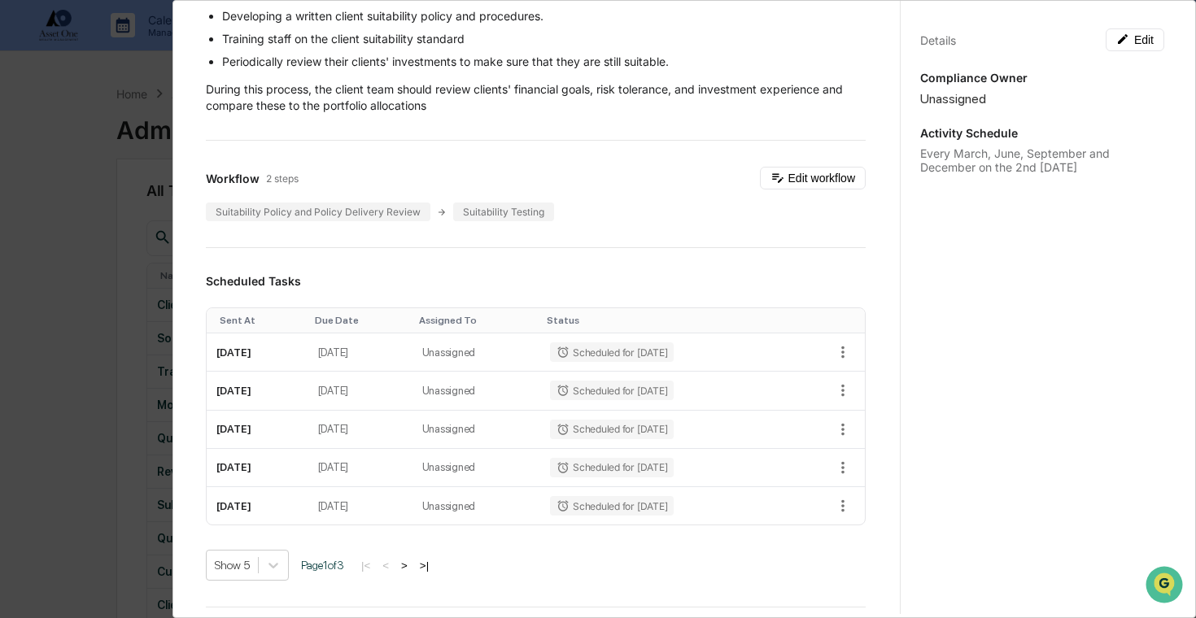
click at [120, 336] on div "Administrator Activity List Client Suitability and Performance Review Start Tas…" at bounding box center [598, 309] width 1196 height 618
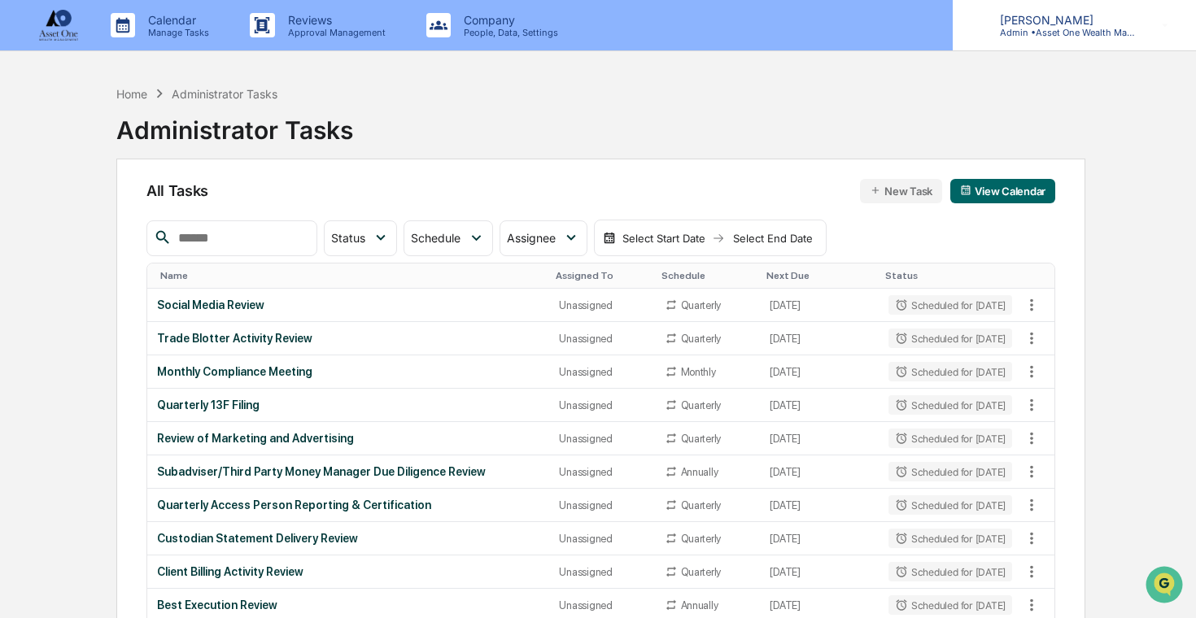
click at [1052, 15] on p "[PERSON_NAME]" at bounding box center [1062, 20] width 151 height 14
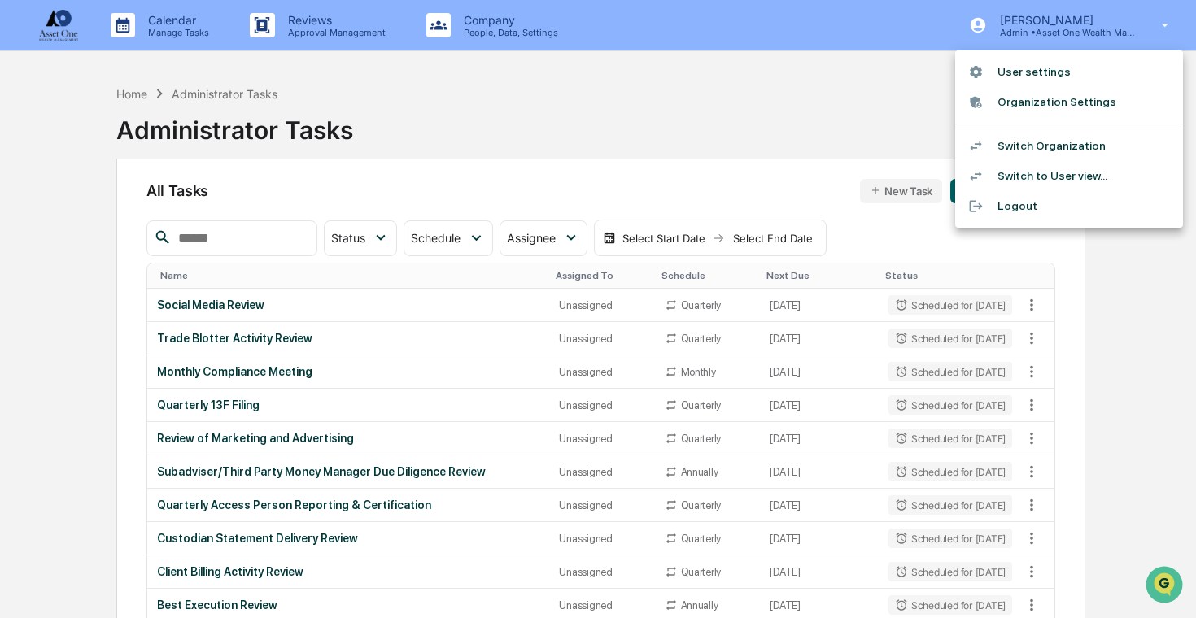
click at [1037, 136] on li "Switch Organization" at bounding box center [1069, 146] width 228 height 30
